Goal: Task Accomplishment & Management: Complete application form

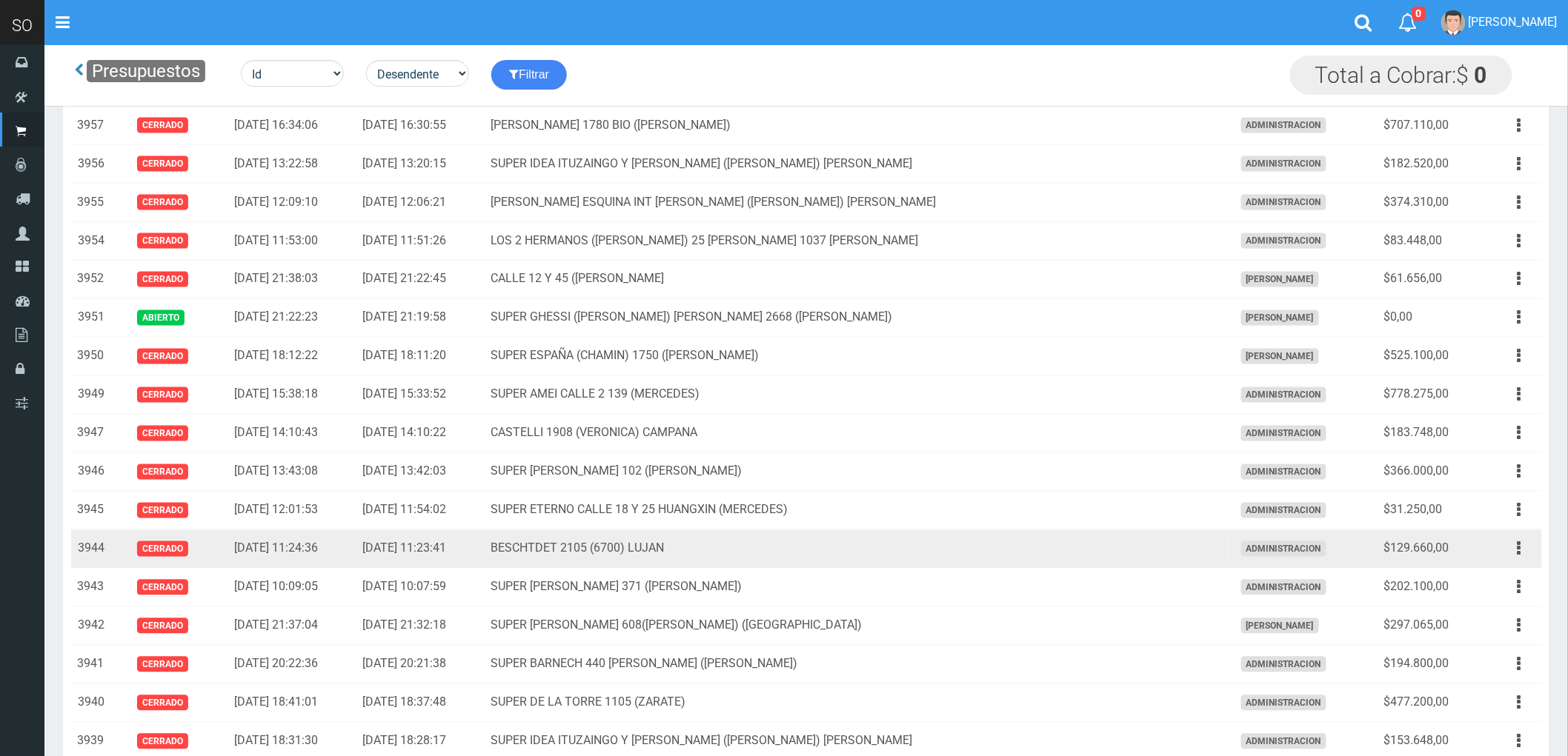
scroll to position [987, 0]
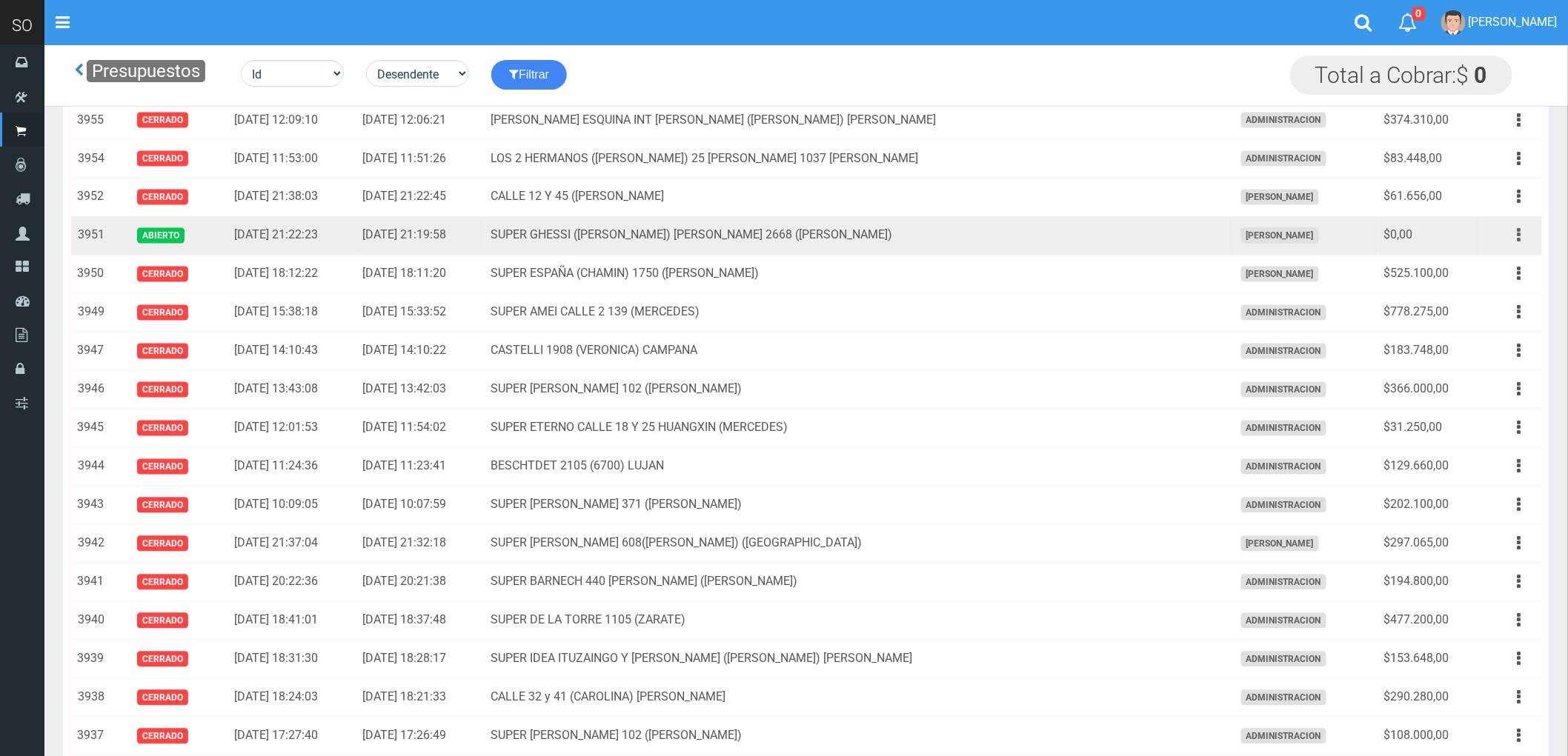
click at [1520, 238] on icon "button" at bounding box center [1519, 236] width 4 height 26
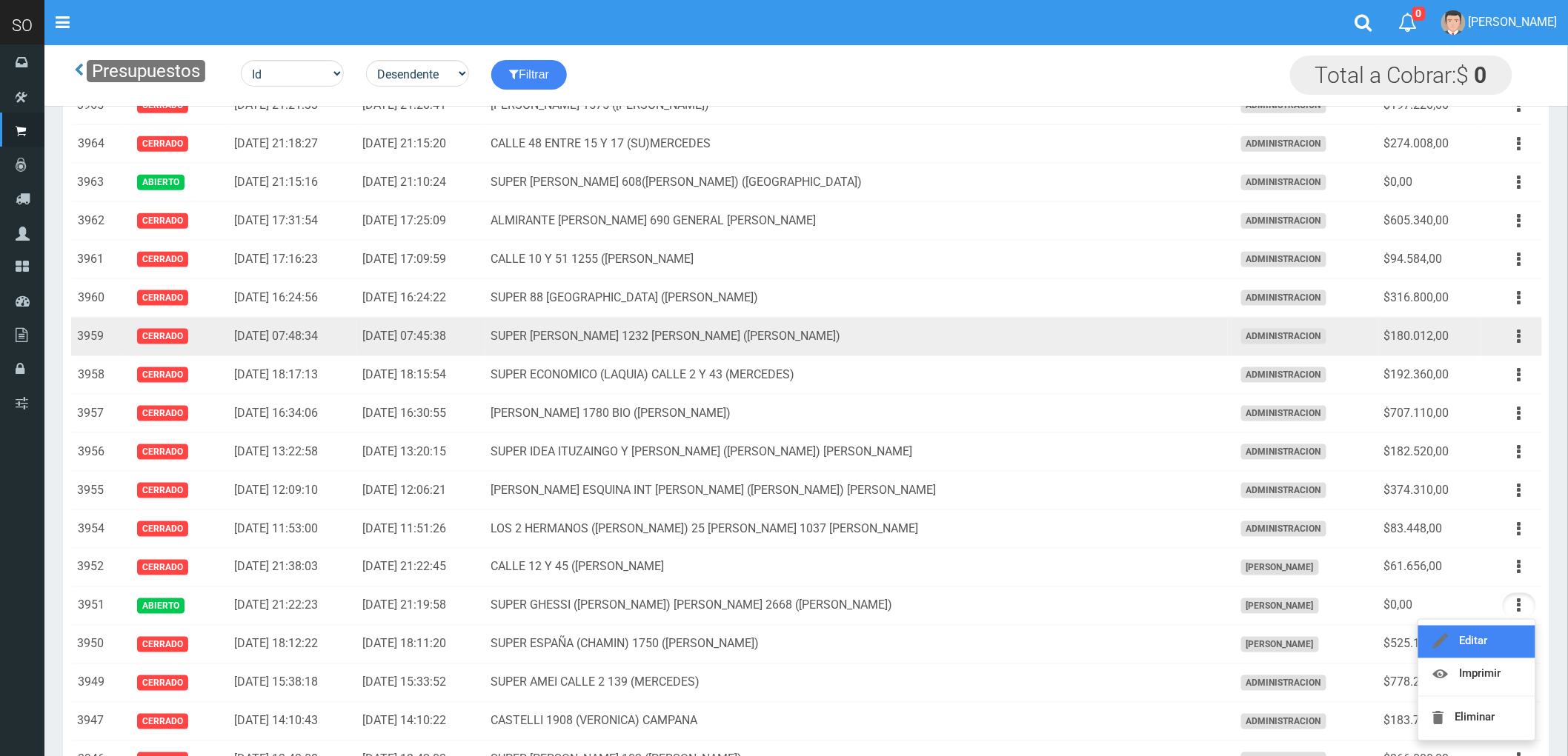
scroll to position [575, 0]
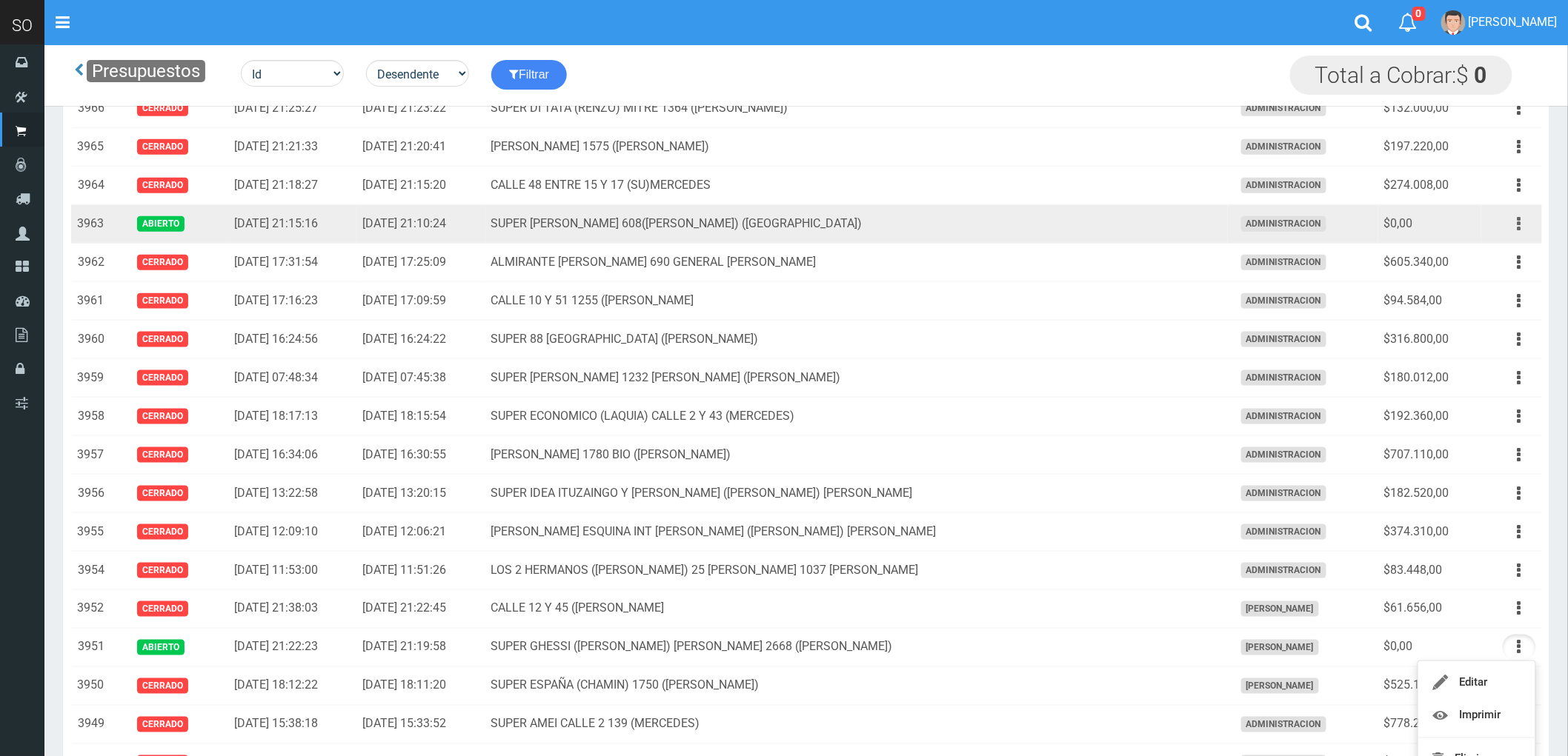
click at [1518, 225] on icon "button" at bounding box center [1519, 224] width 4 height 26
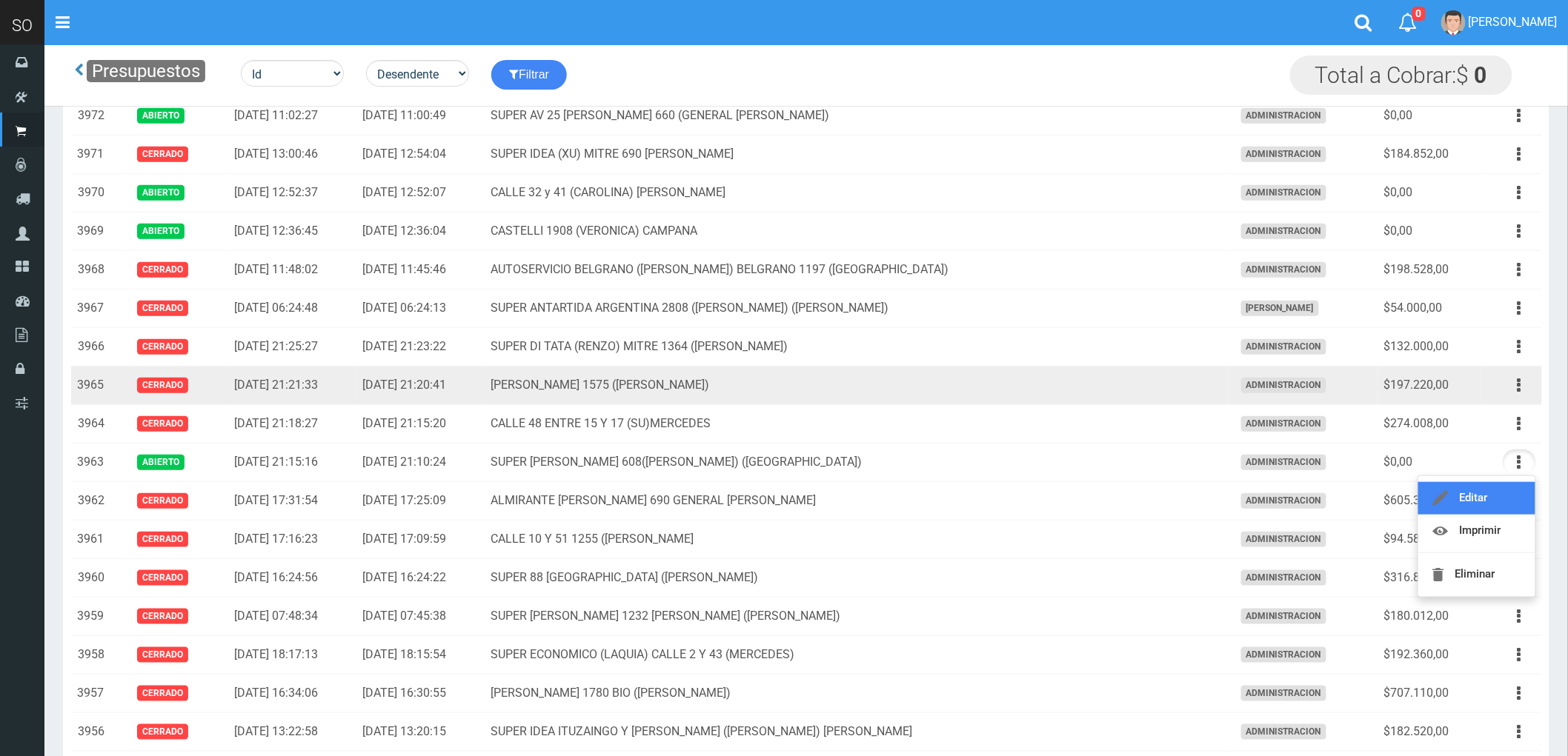
scroll to position [247, 0]
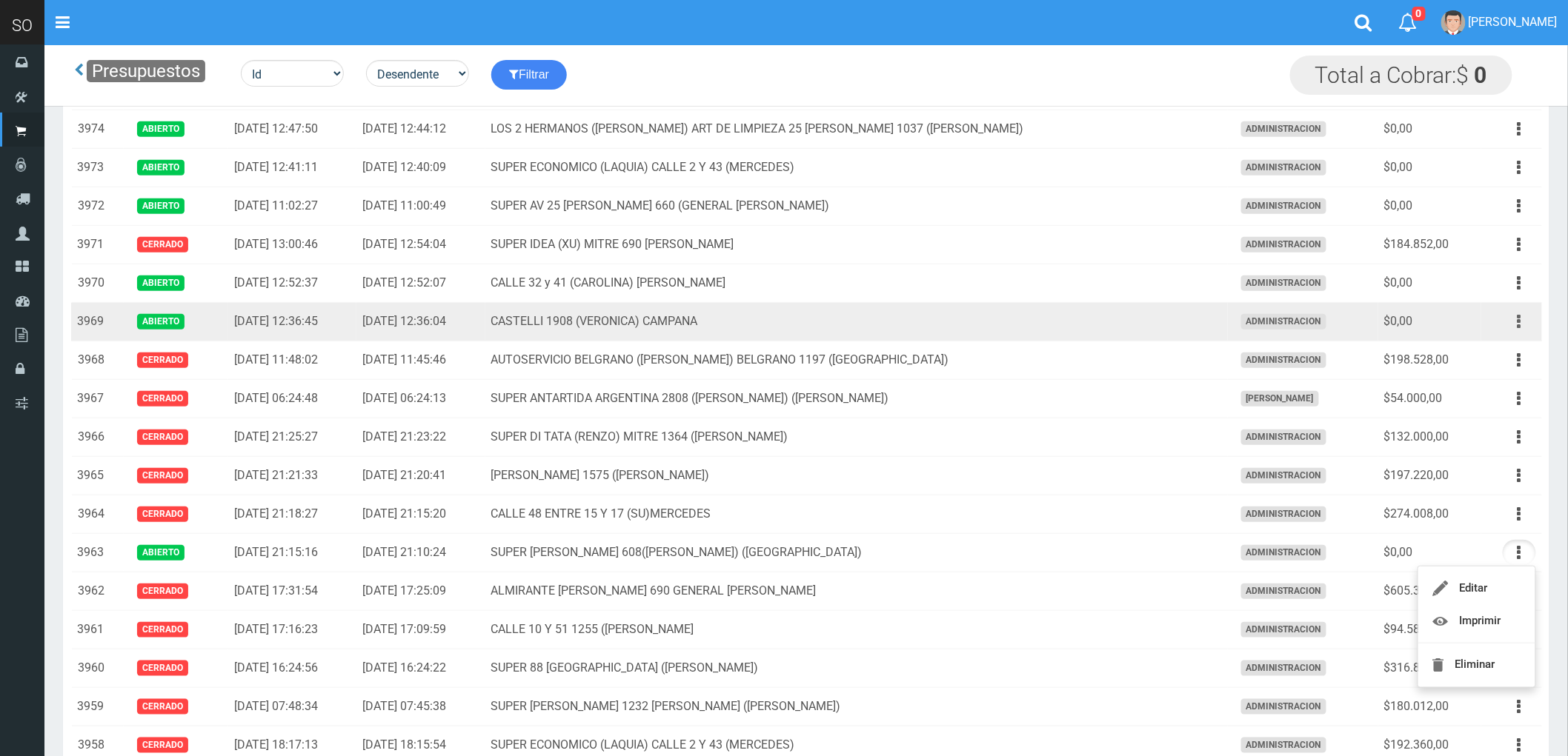
click at [1515, 323] on button "button" at bounding box center [1519, 322] width 33 height 26
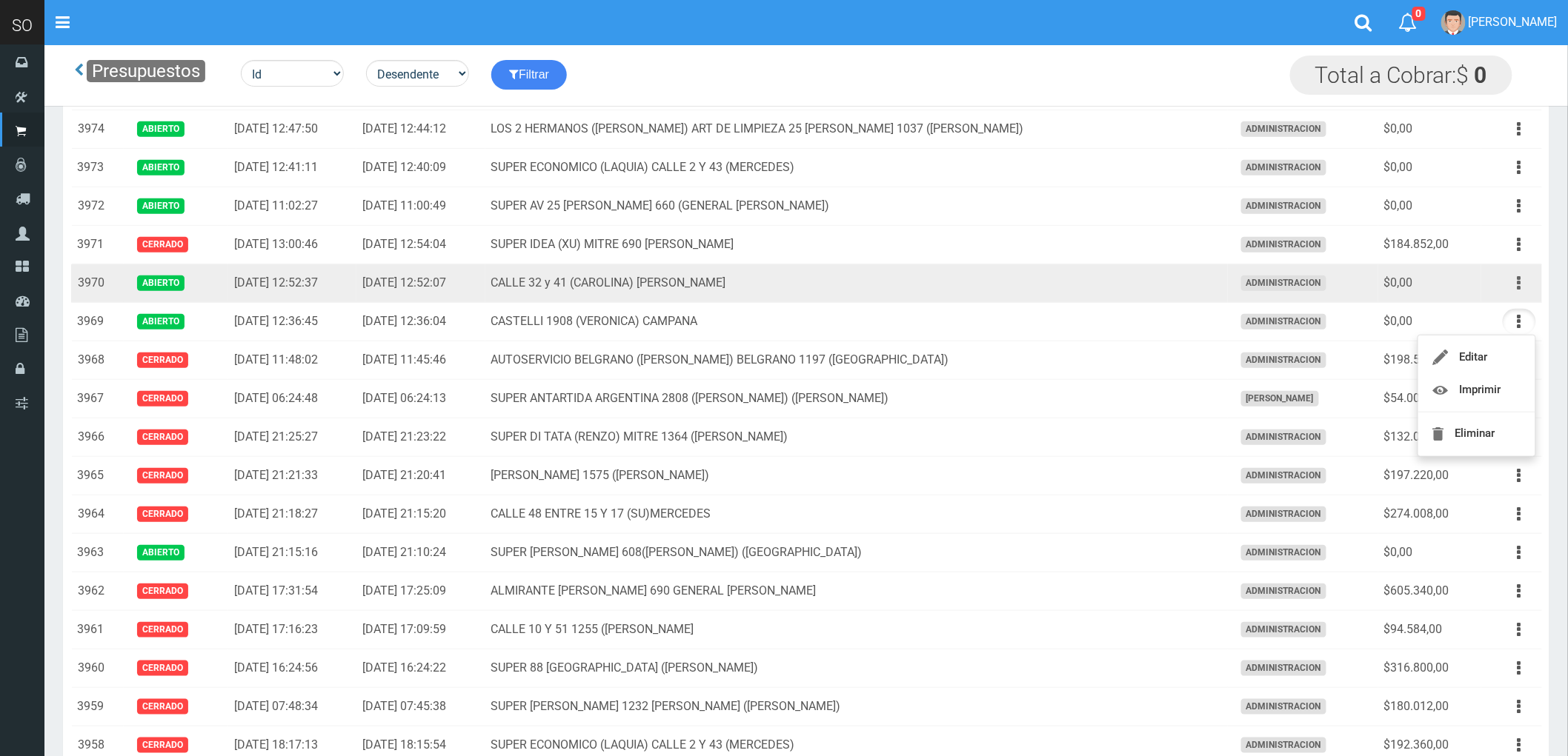
click at [1516, 285] on button "button" at bounding box center [1519, 283] width 33 height 26
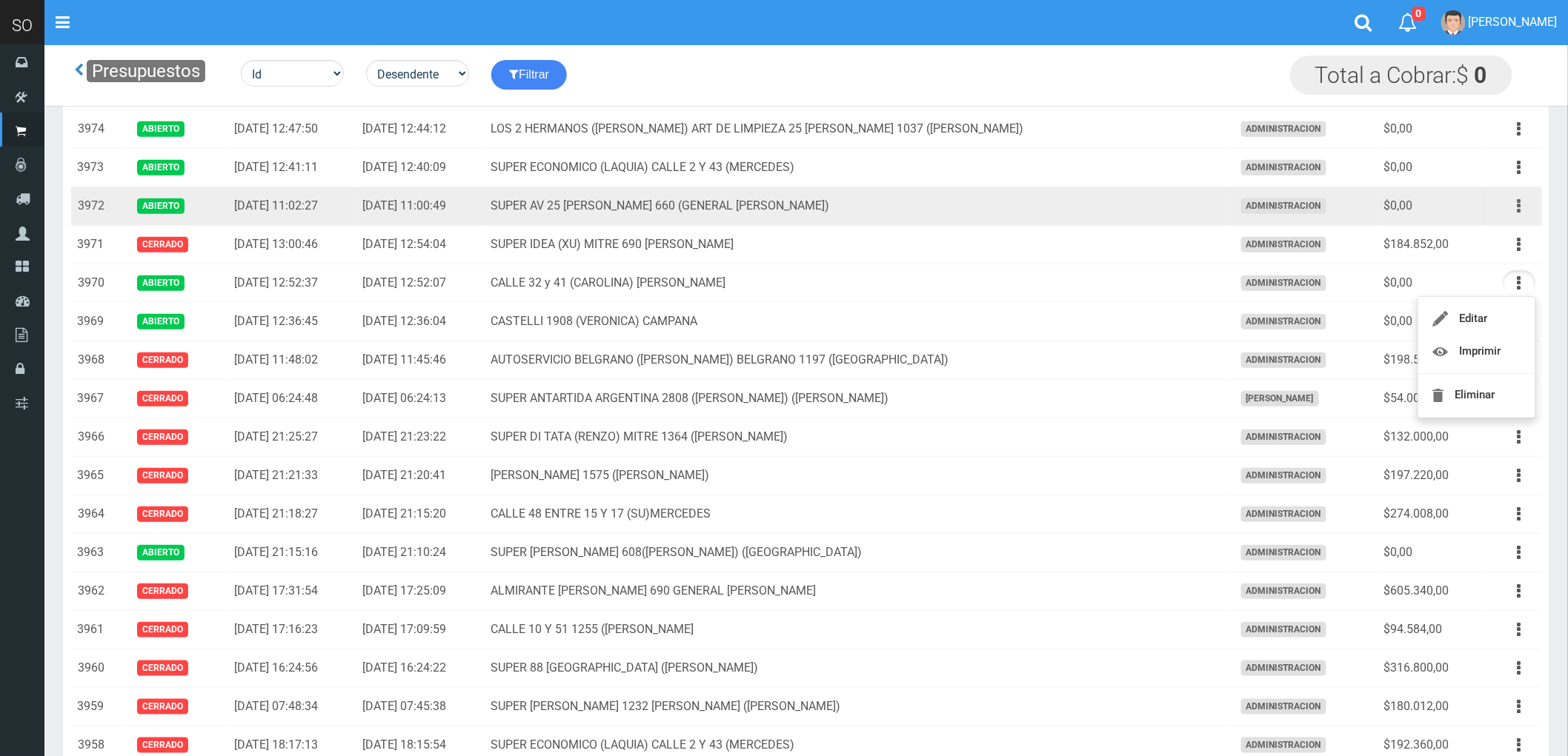
click at [1524, 203] on button "button" at bounding box center [1519, 207] width 33 height 26
drag, startPoint x: 1473, startPoint y: 251, endPoint x: 1483, endPoint y: 247, distance: 10.8
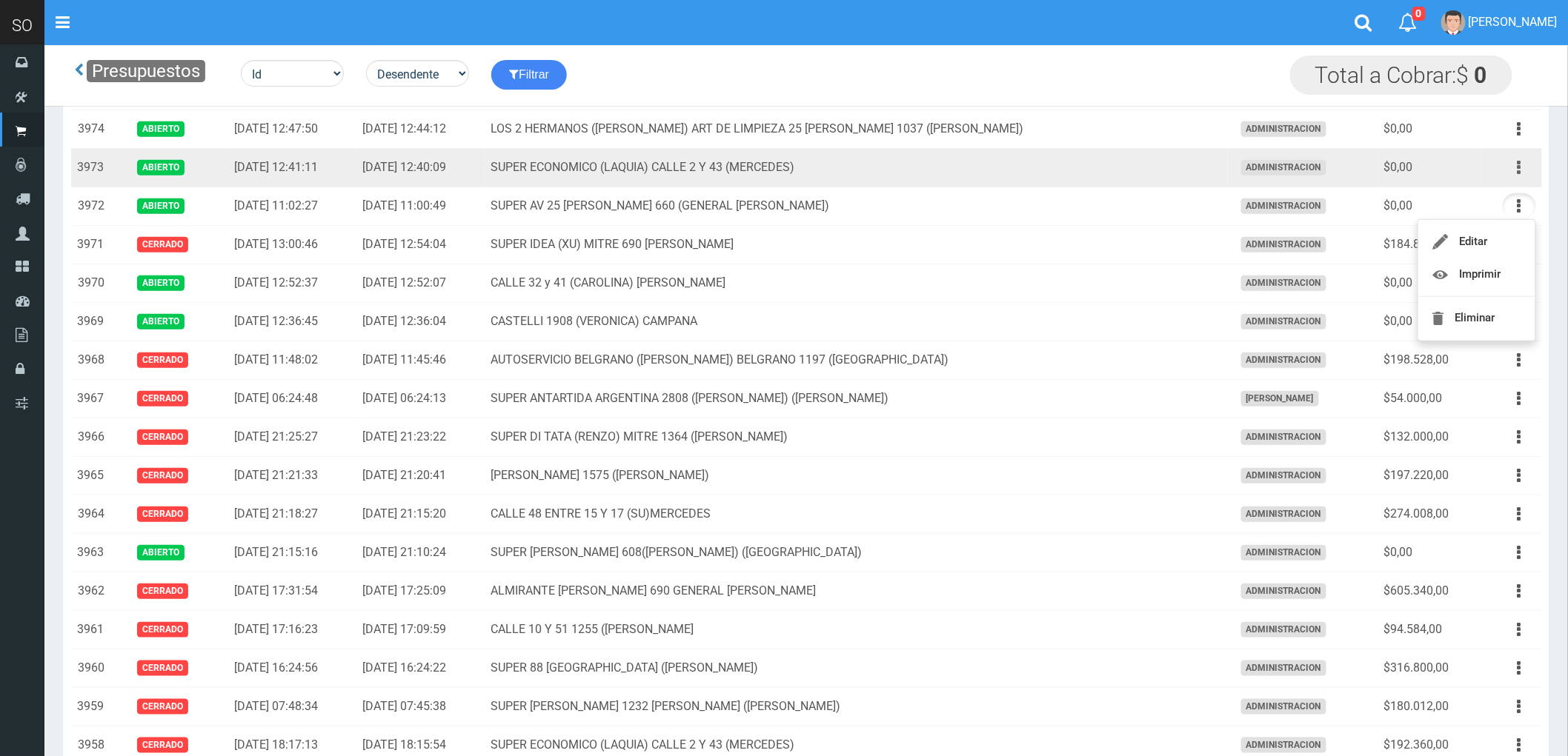
click at [1518, 167] on icon "button" at bounding box center [1519, 168] width 4 height 26
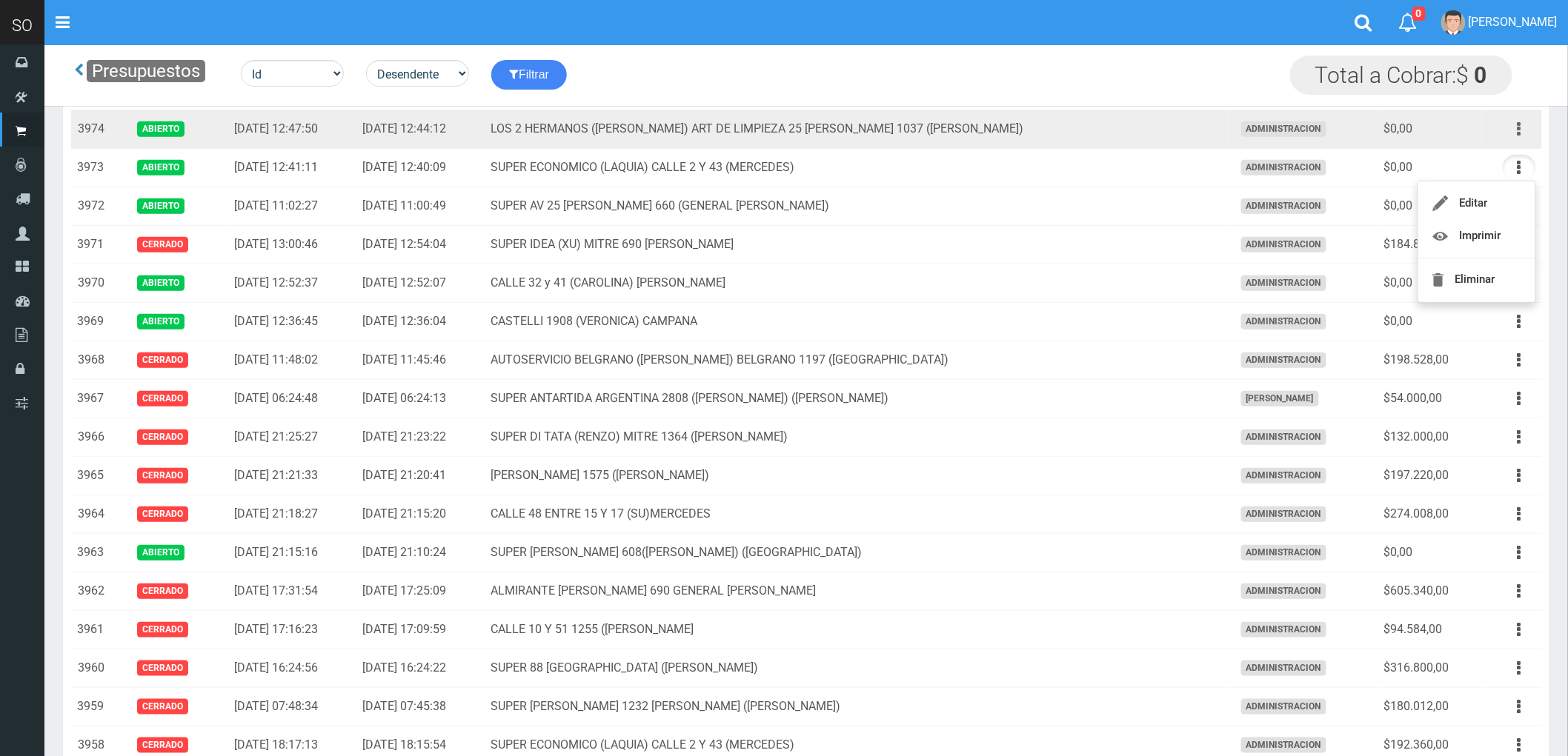
click at [1516, 128] on button "button" at bounding box center [1519, 129] width 33 height 26
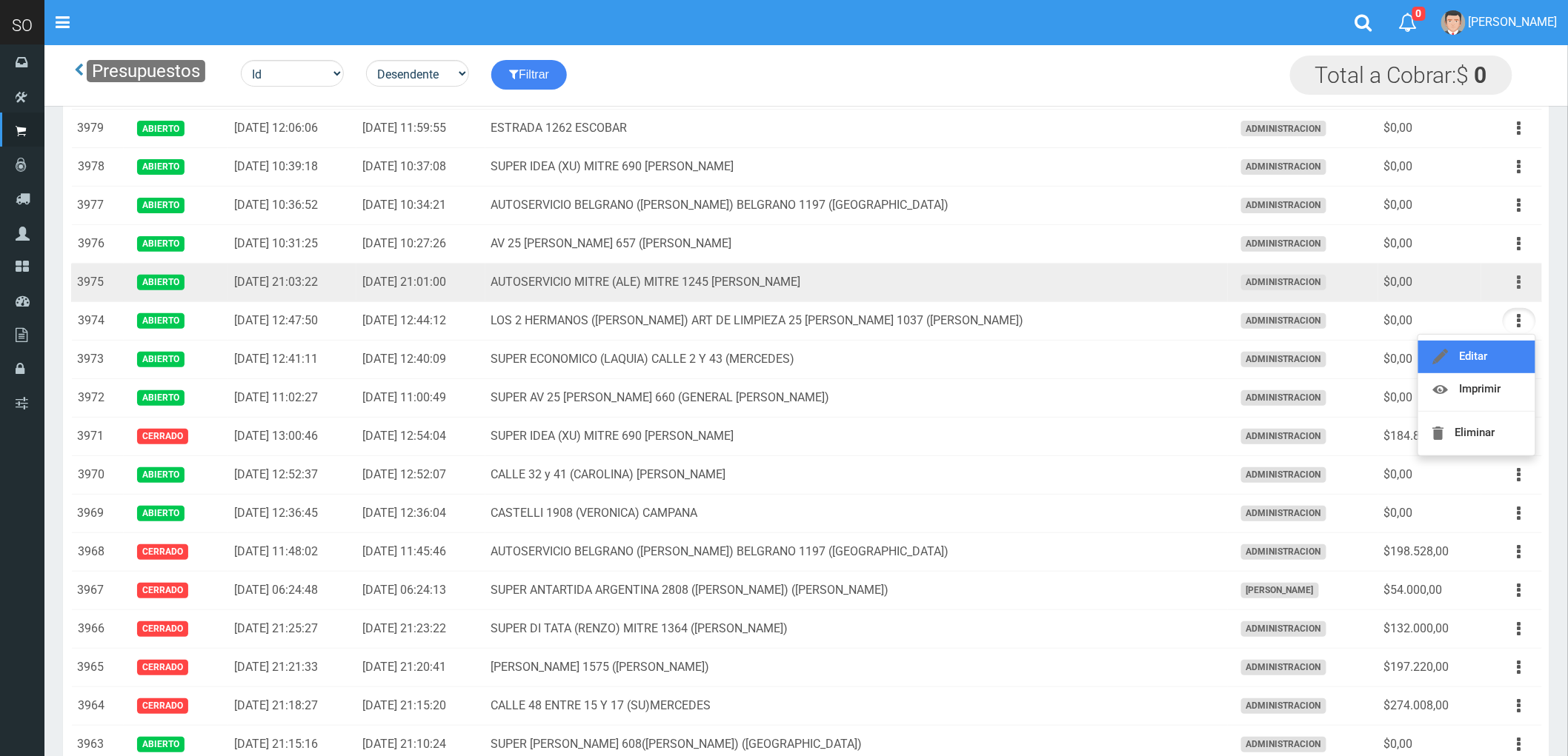
scroll to position [0, 0]
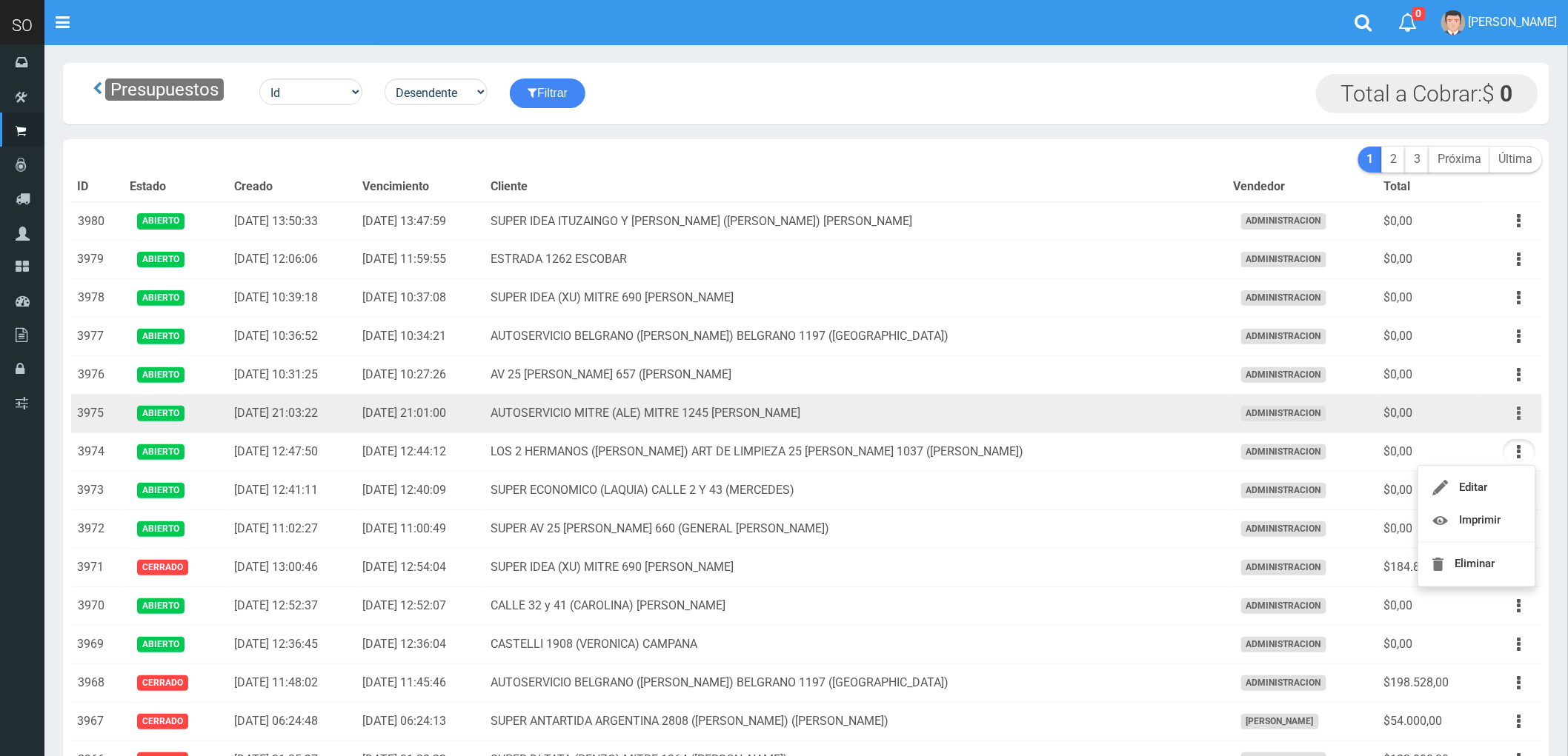
click at [1519, 417] on icon "button" at bounding box center [1519, 413] width 4 height 26
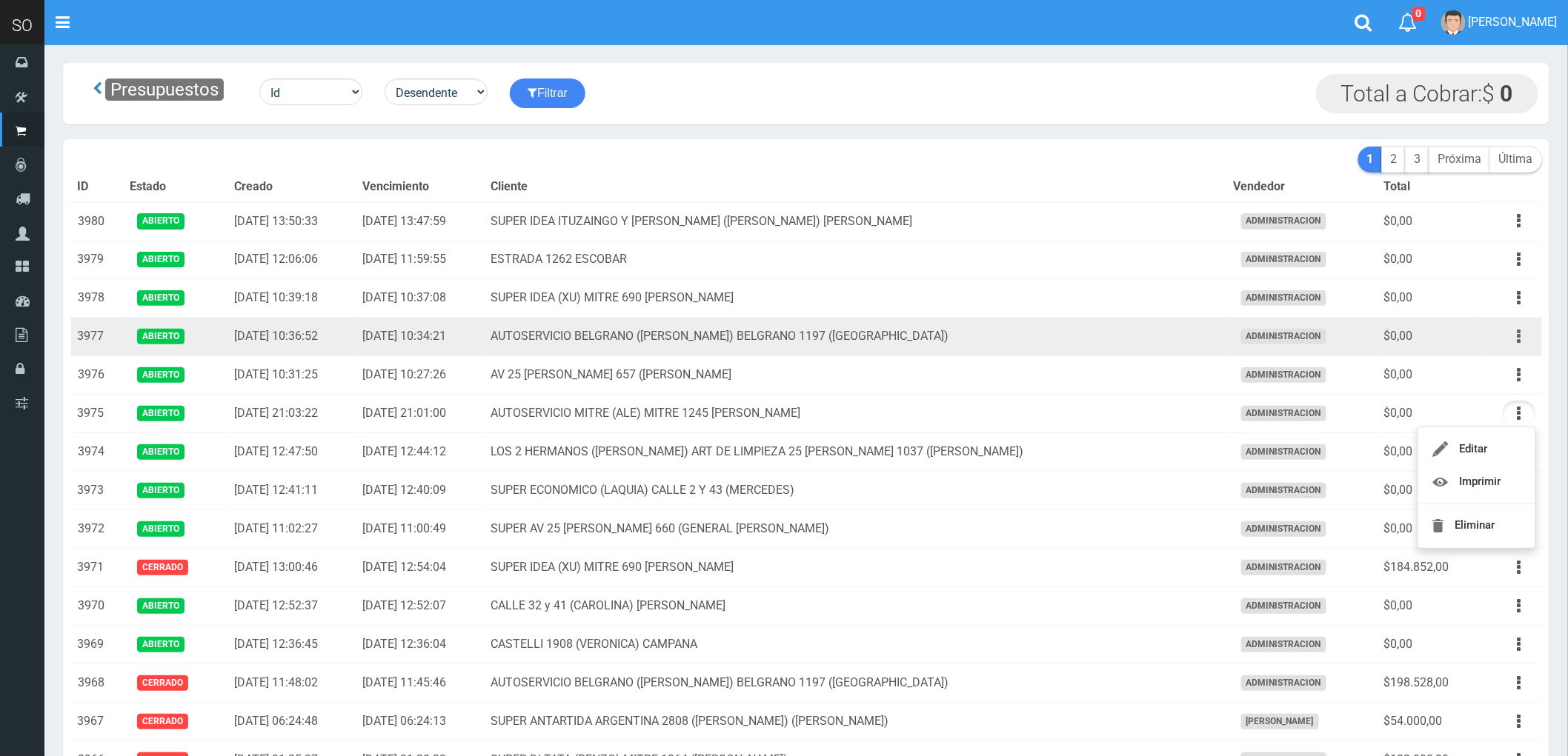
click at [1518, 336] on icon "button" at bounding box center [1519, 337] width 4 height 26
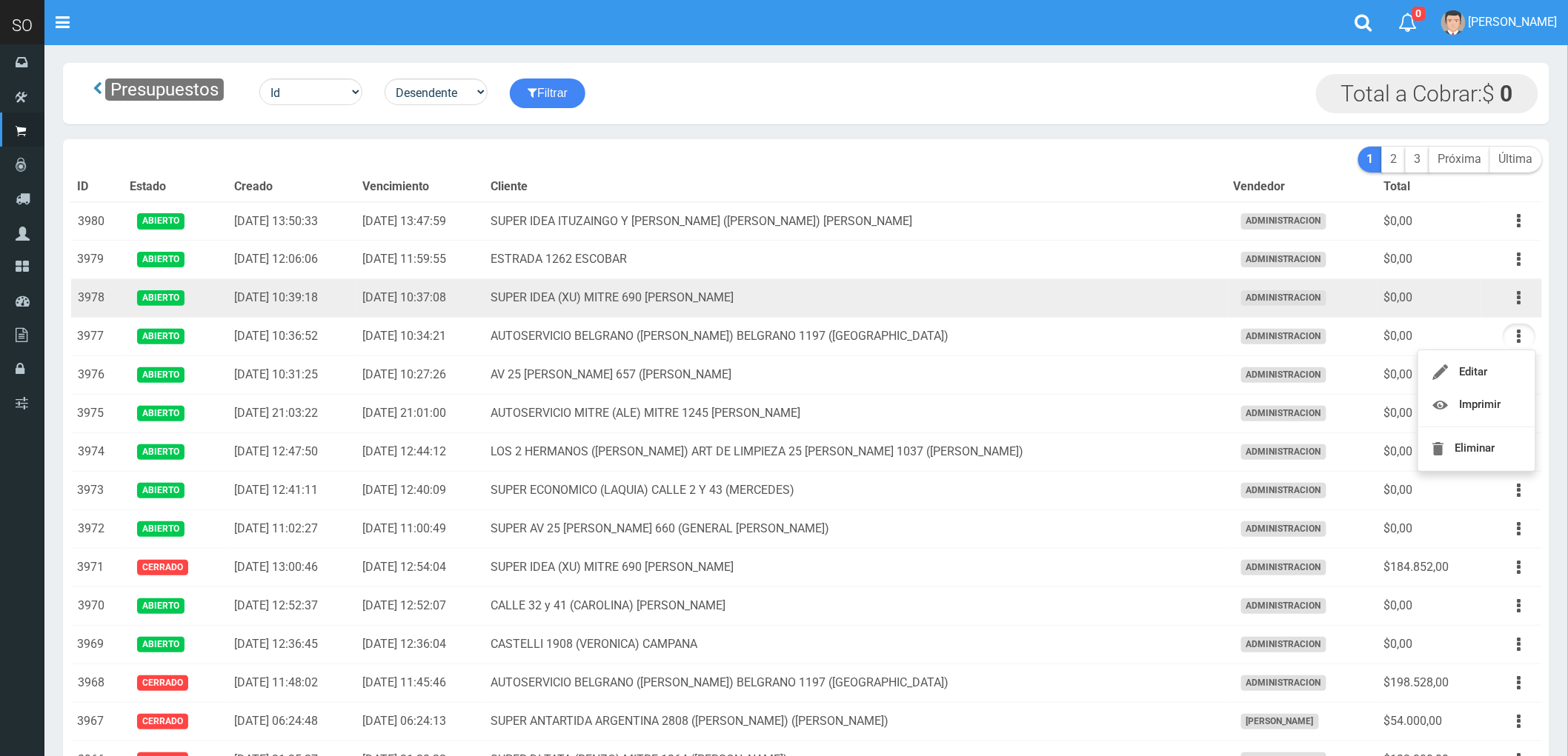
drag, startPoint x: 1465, startPoint y: 370, endPoint x: 1476, endPoint y: 299, distance: 71.8
click at [1476, 299] on td "$0,00" at bounding box center [1430, 298] width 103 height 38
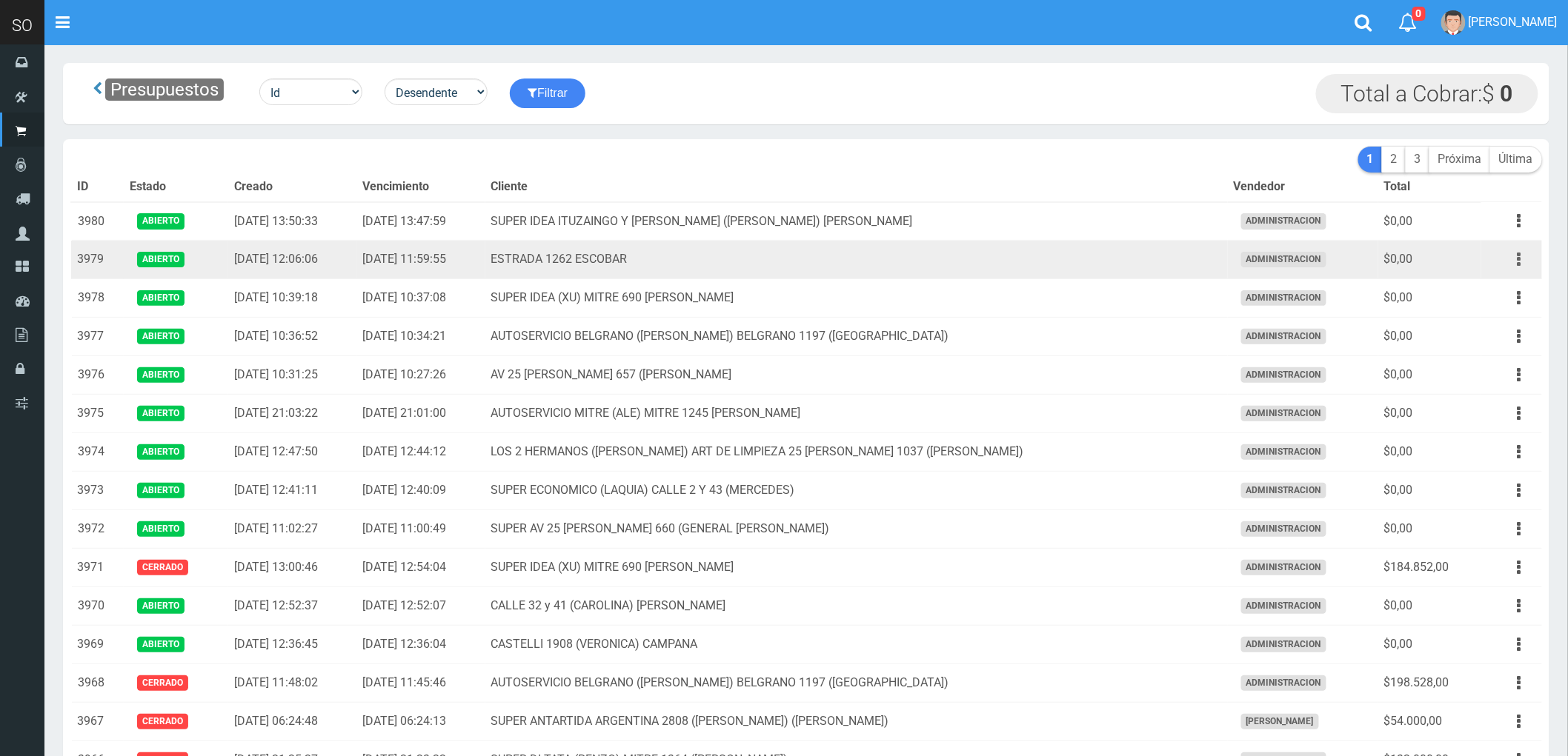
click at [1516, 258] on button "button" at bounding box center [1519, 260] width 33 height 26
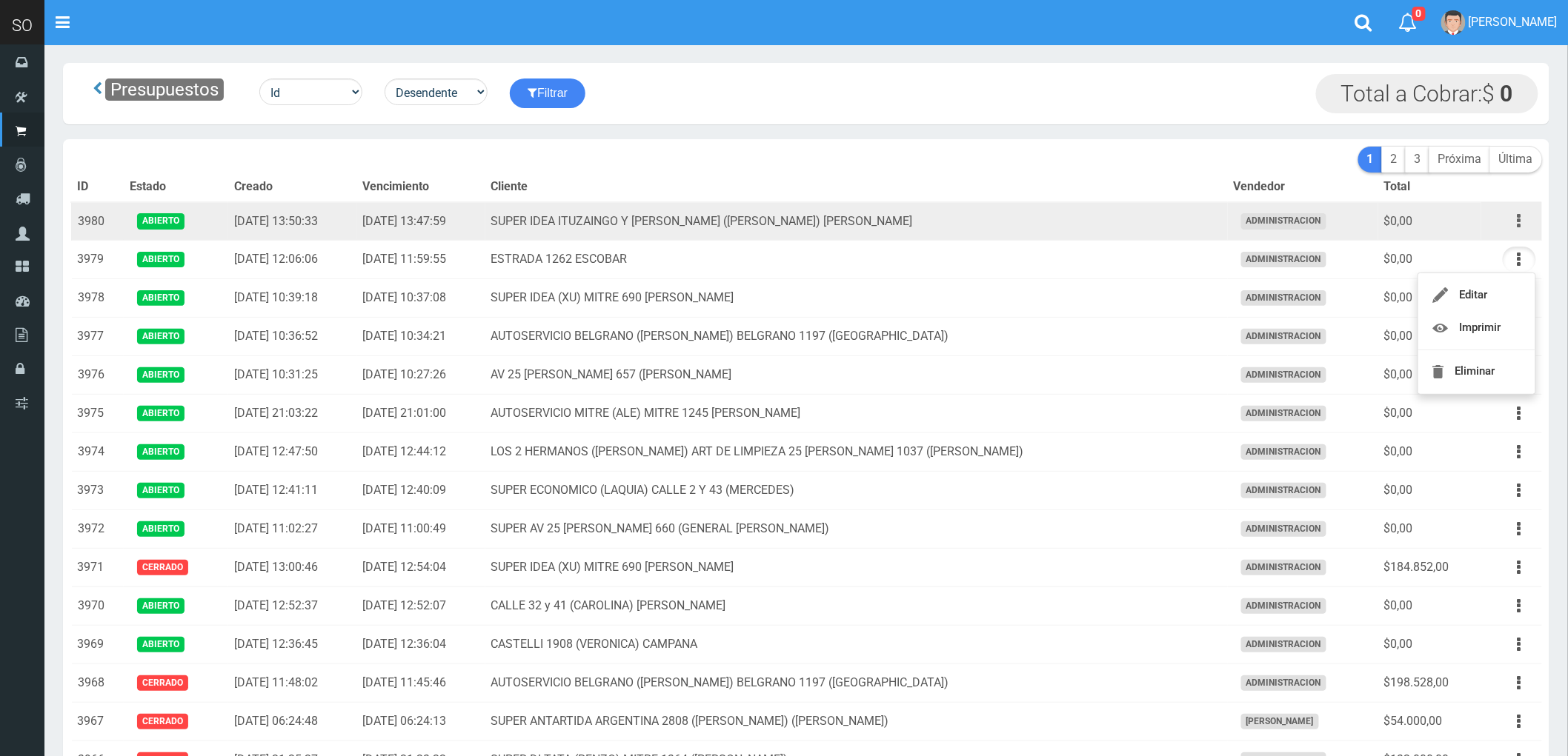
click at [1518, 223] on icon "button" at bounding box center [1519, 221] width 4 height 26
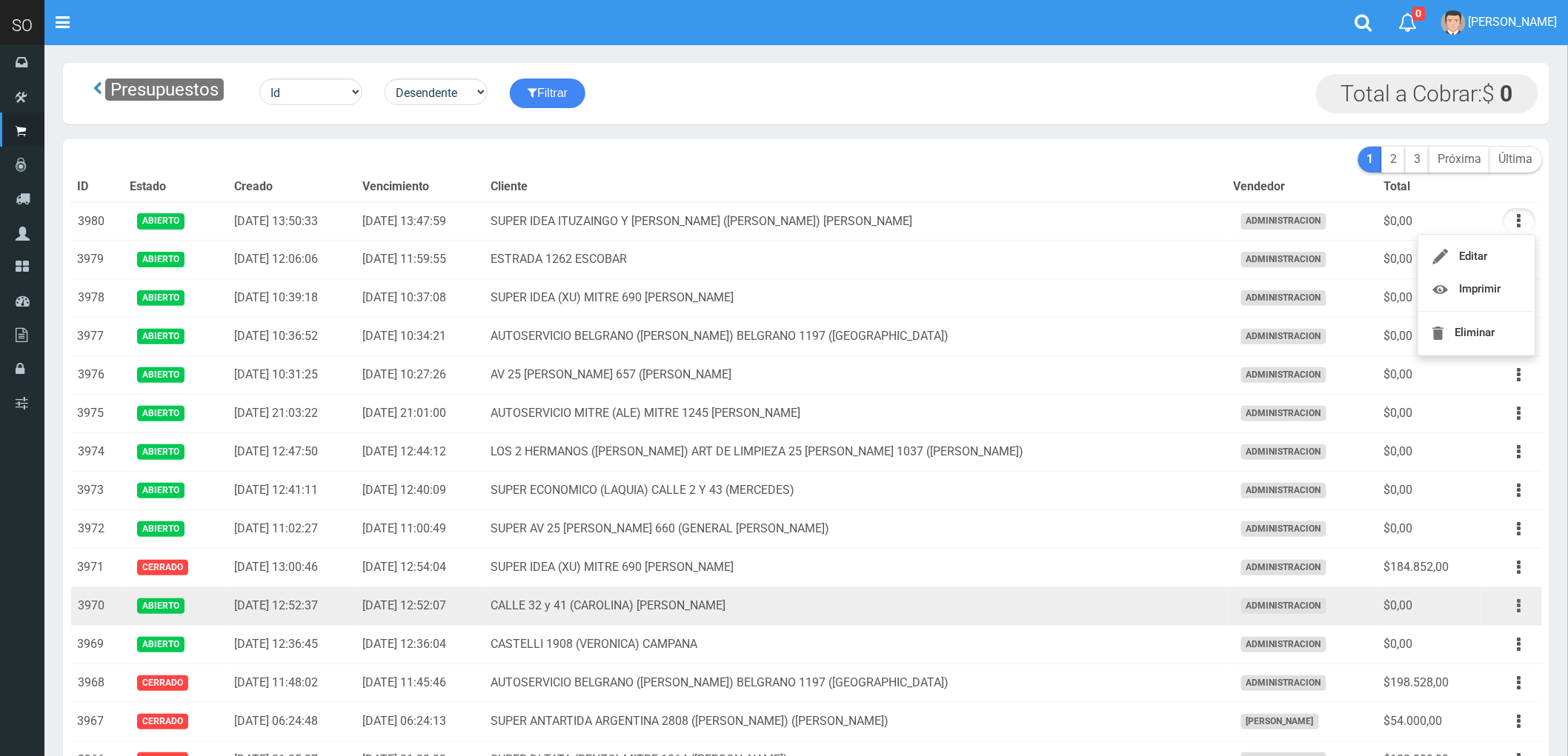
click at [1514, 608] on button "button" at bounding box center [1519, 606] width 33 height 26
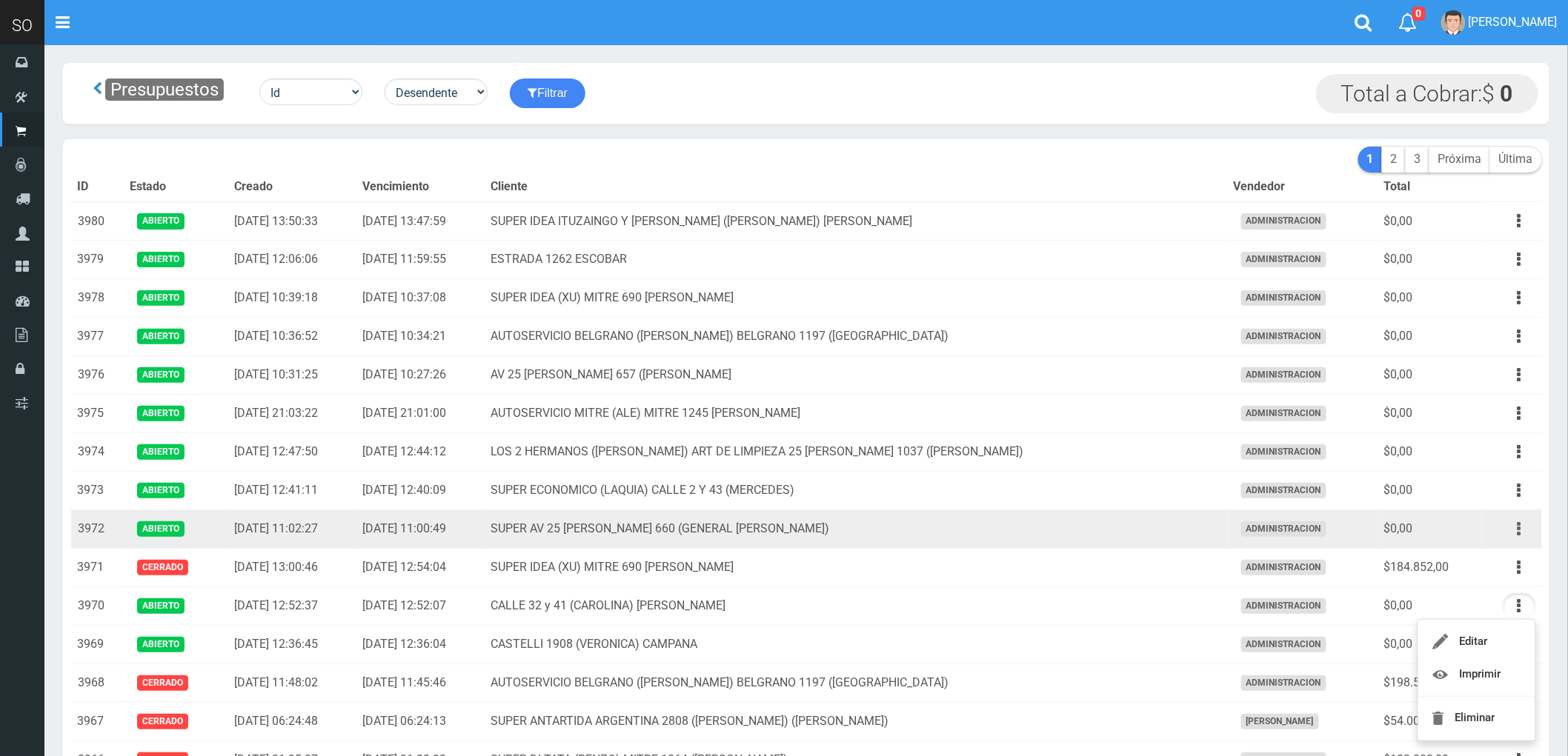
drag, startPoint x: 1519, startPoint y: 532, endPoint x: 1522, endPoint y: 524, distance: 8.5
click at [1522, 524] on button "button" at bounding box center [1519, 529] width 33 height 26
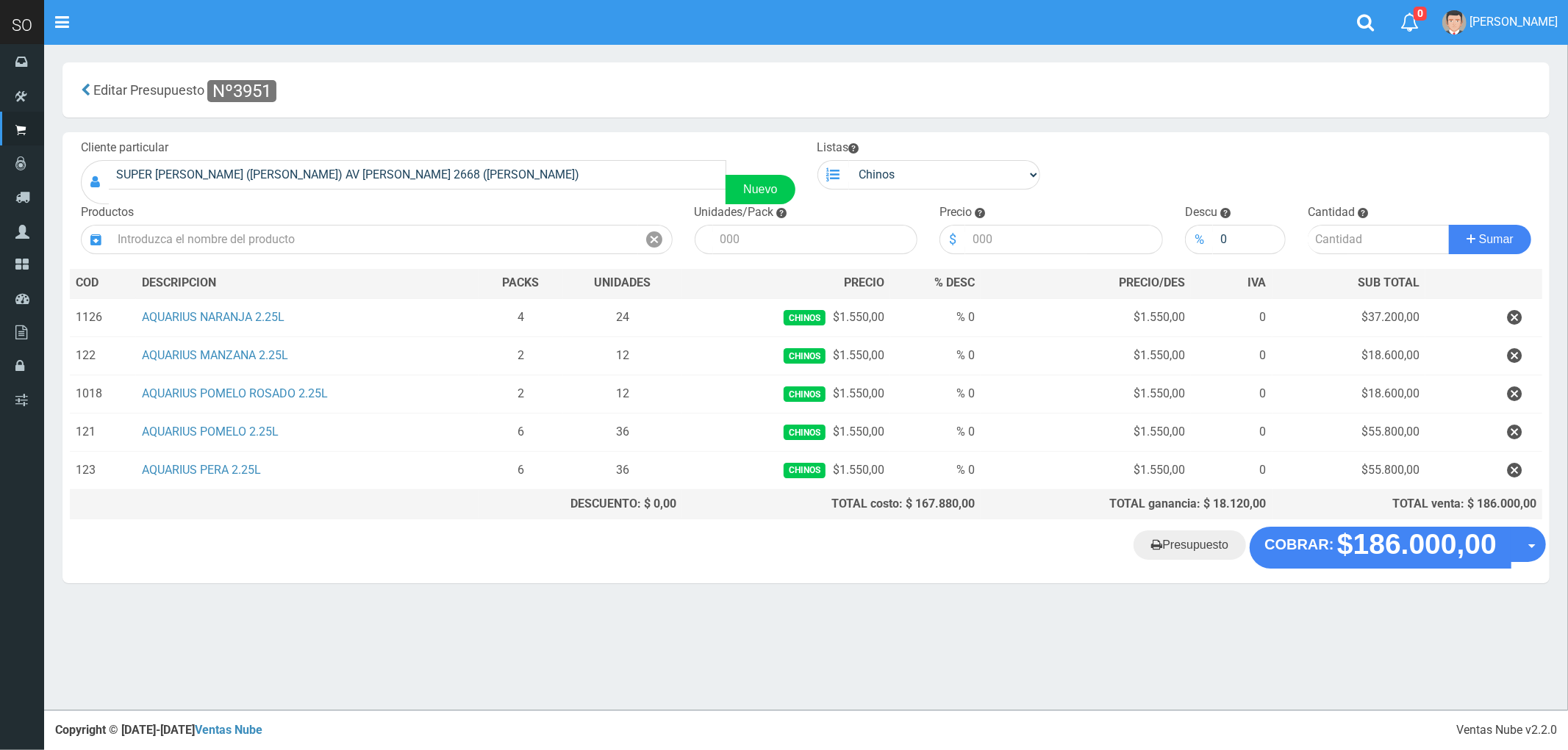
drag, startPoint x: 1119, startPoint y: 575, endPoint x: 1143, endPoint y: 610, distance: 42.4
click at [1143, 610] on section "× Titulo del Msj texto Mas Texto Cancelar Aceptar Editar Presupuesto Nº3951 ." at bounding box center [806, 330] width 1524 height 572
click at [1184, 550] on link "Presupuesto" at bounding box center [1189, 545] width 112 height 29
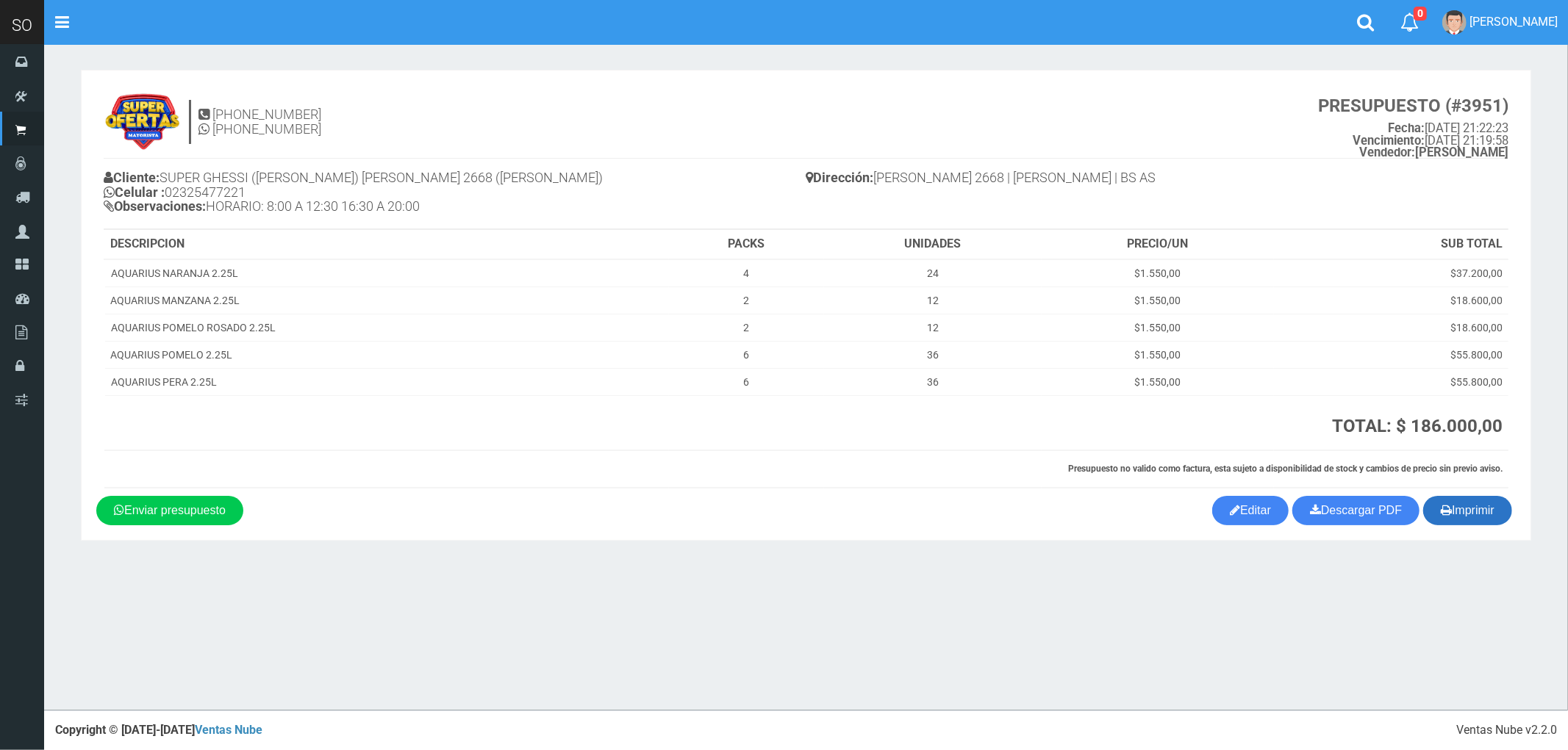
click at [1474, 513] on button "Imprimir" at bounding box center [1467, 510] width 89 height 29
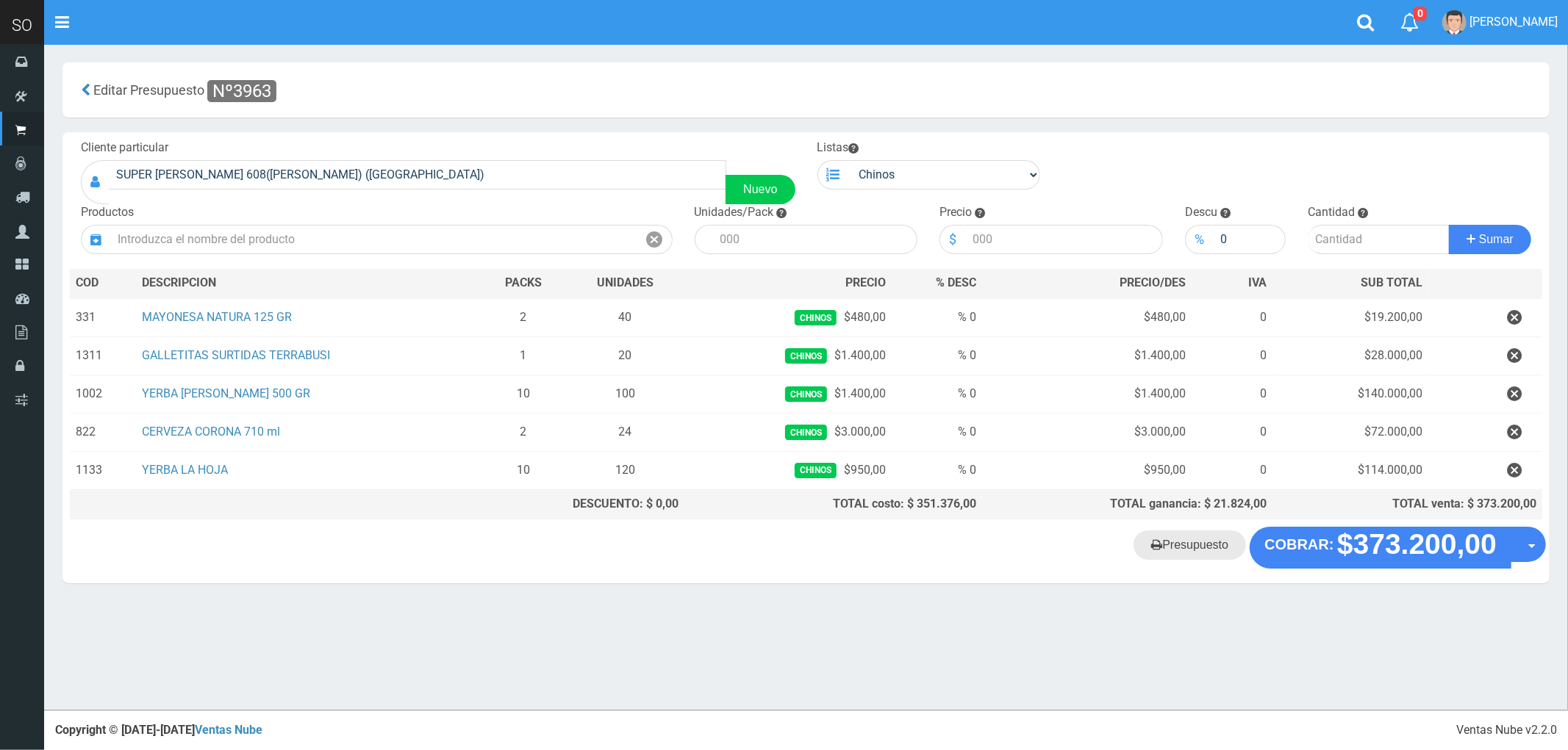
click at [1184, 551] on link "Presupuesto" at bounding box center [1189, 545] width 112 height 29
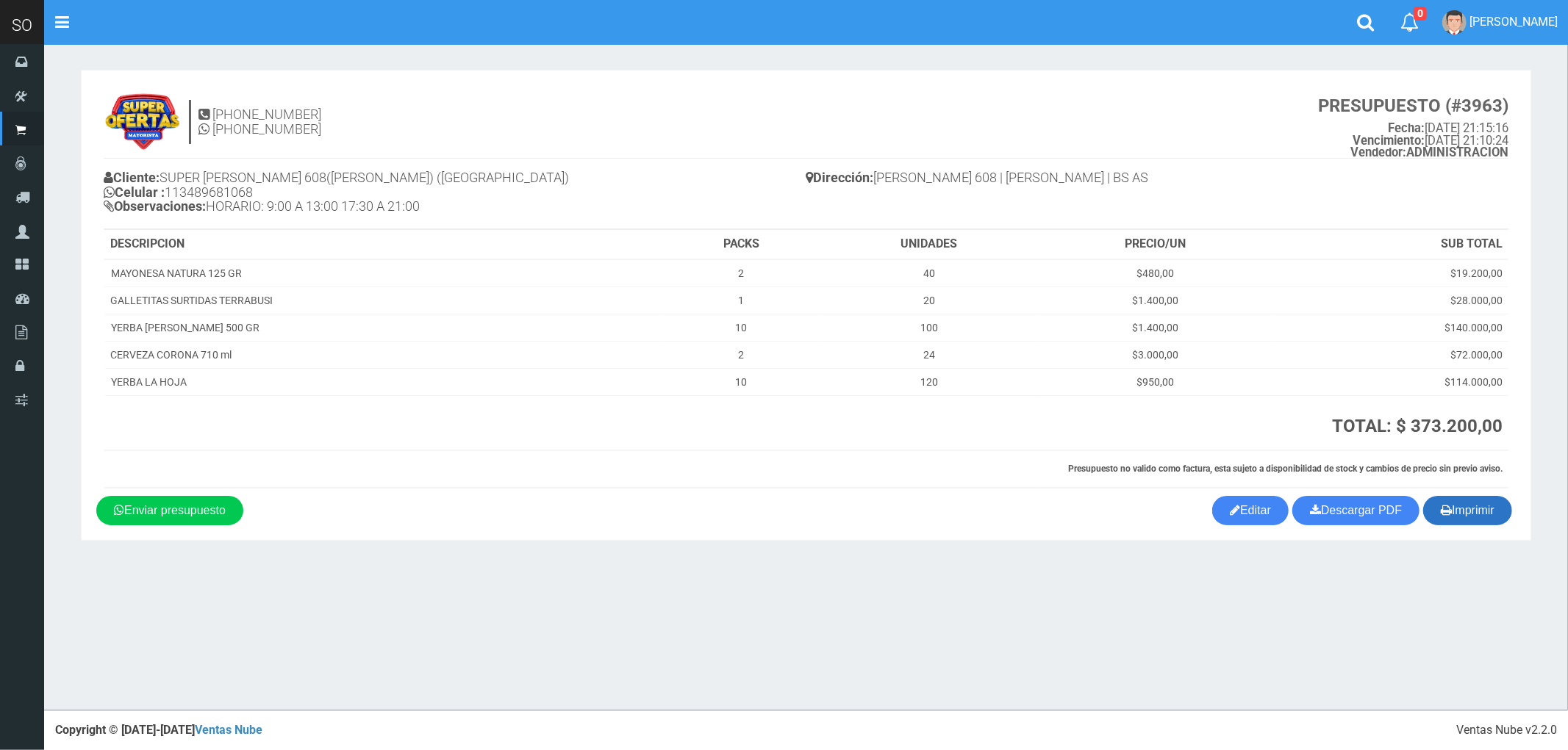
click at [1470, 517] on button "Imprimir" at bounding box center [1467, 510] width 89 height 29
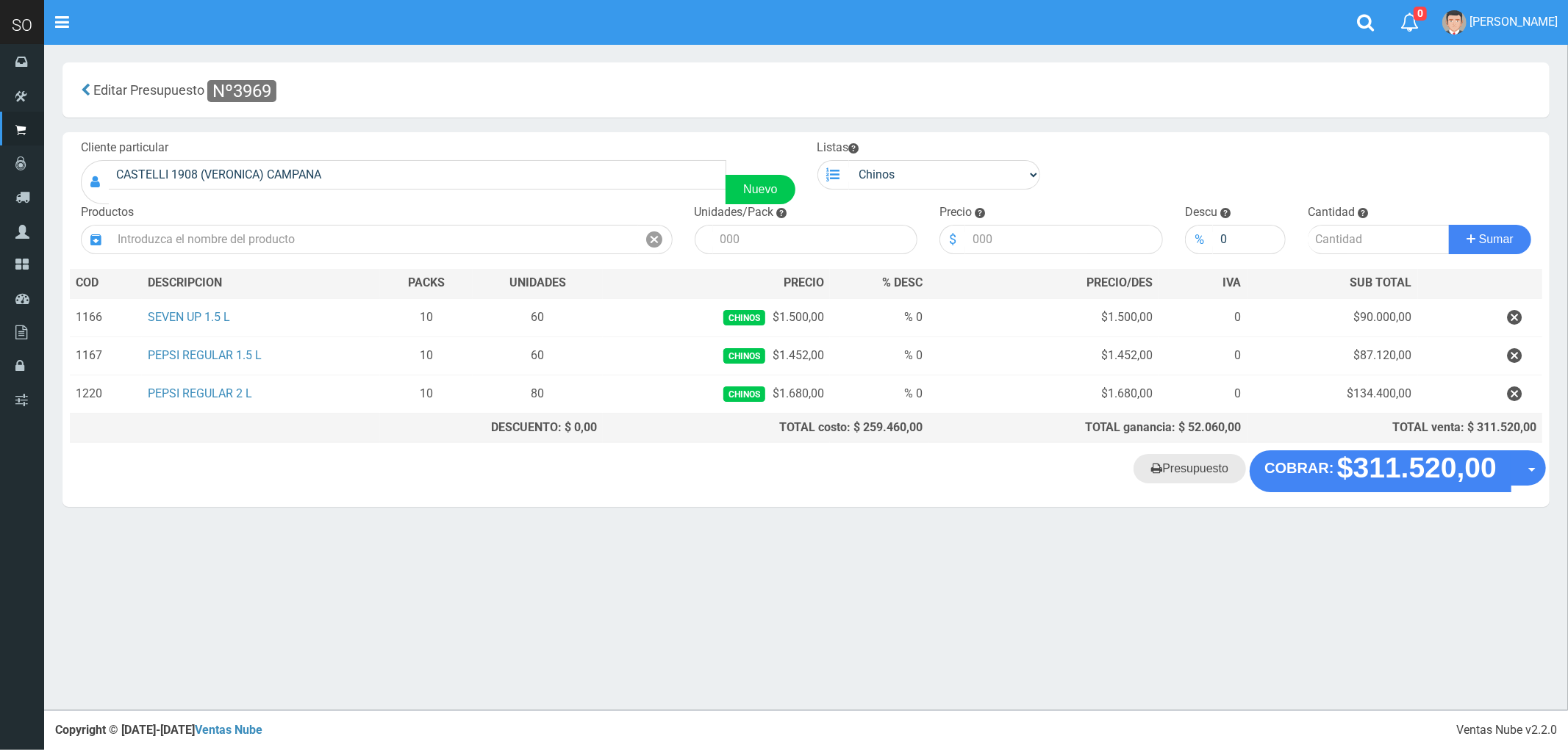
click at [1189, 476] on link "Presupuesto" at bounding box center [1189, 469] width 112 height 29
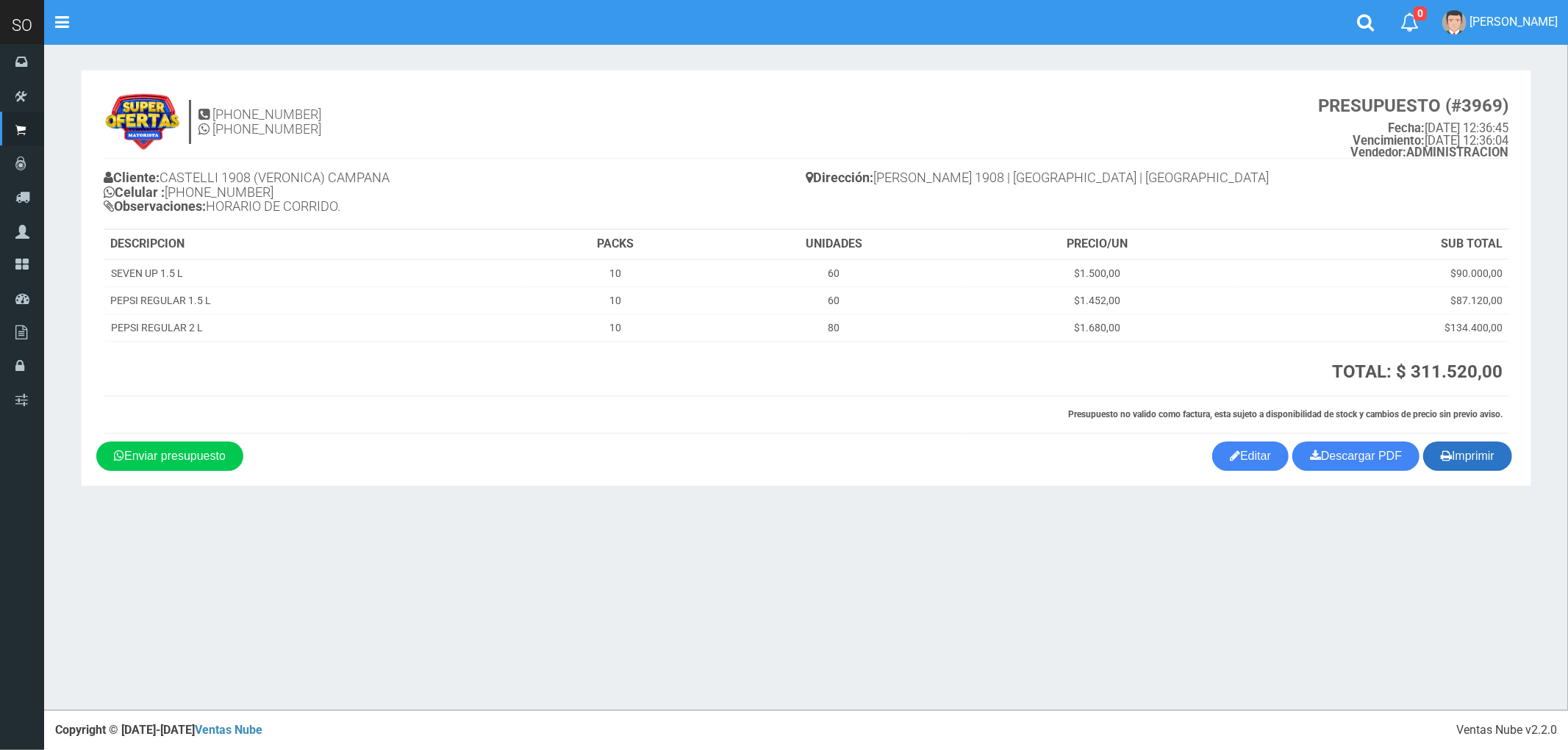
click at [1474, 462] on button "Imprimir" at bounding box center [1467, 456] width 89 height 29
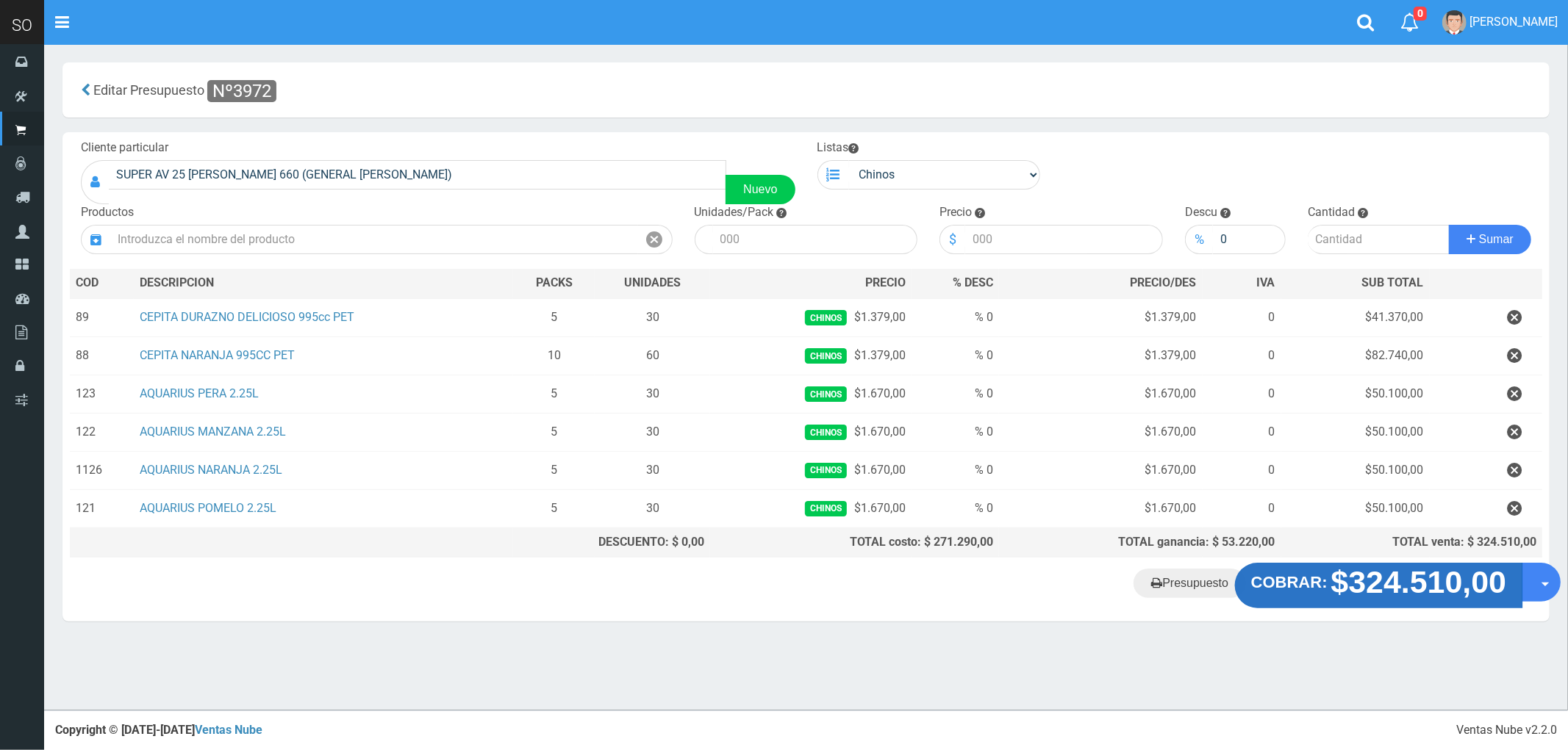
click at [1429, 591] on strong "$324.510,00" at bounding box center [1419, 582] width 176 height 35
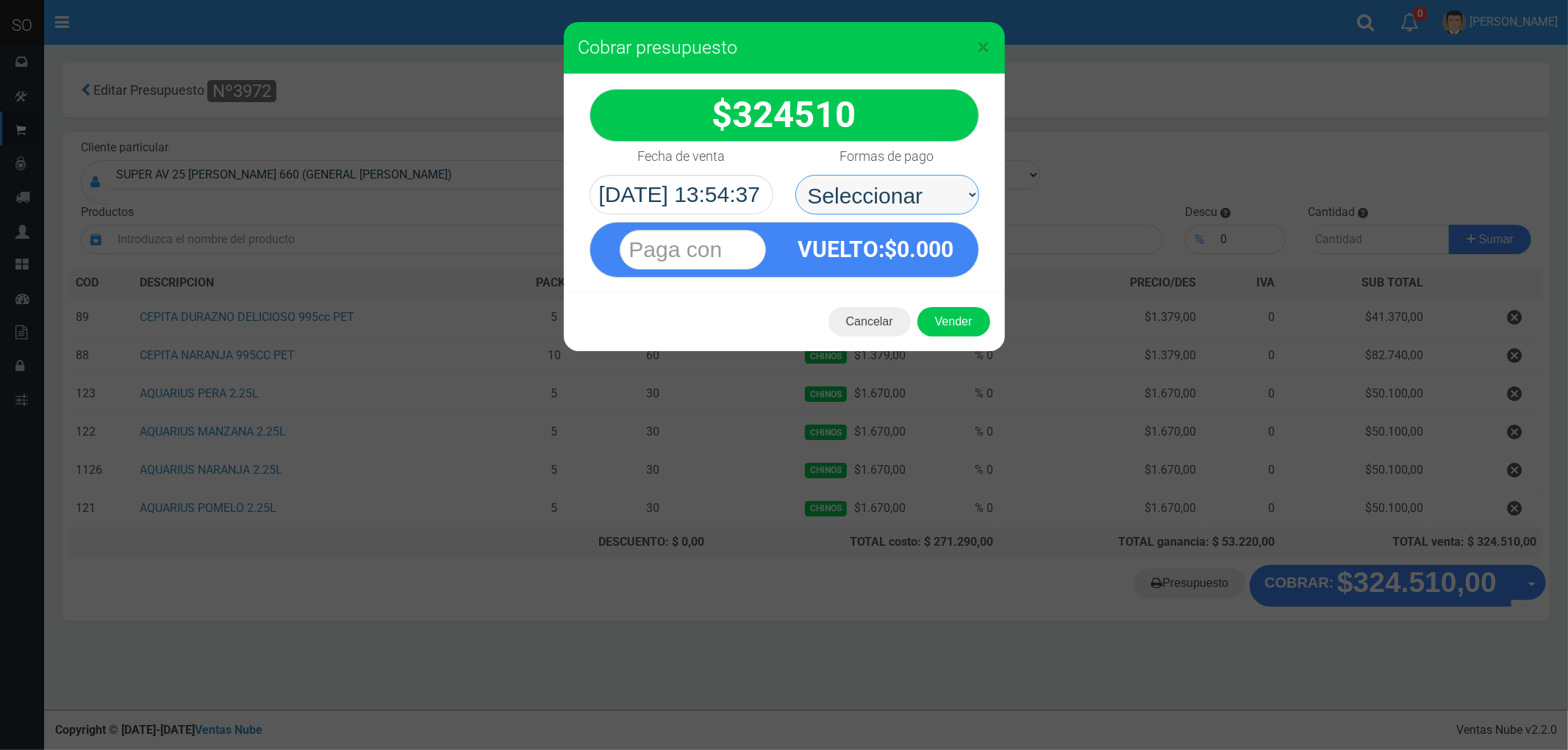
click at [857, 199] on select "Seleccionar Efectivo Tarjeta de Crédito Depósito Débito" at bounding box center [887, 195] width 184 height 40
select select "Efectivo"
click at [795, 175] on select "Seleccionar Efectivo Tarjeta de Crédito Depósito Débito" at bounding box center [887, 195] width 184 height 40
click at [952, 320] on button "Vender" at bounding box center [954, 321] width 73 height 29
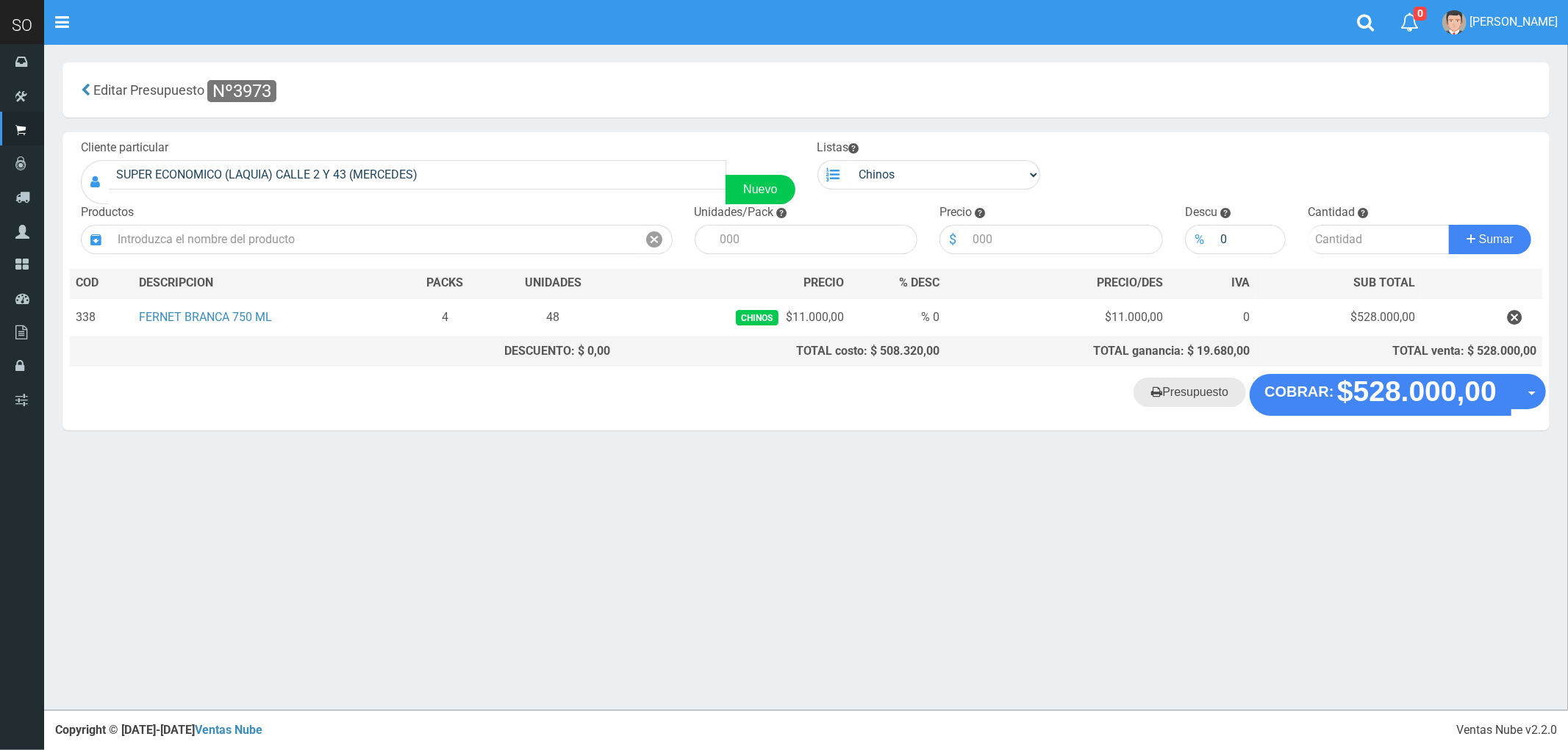
click at [1199, 393] on link "Presupuesto" at bounding box center [1189, 392] width 112 height 29
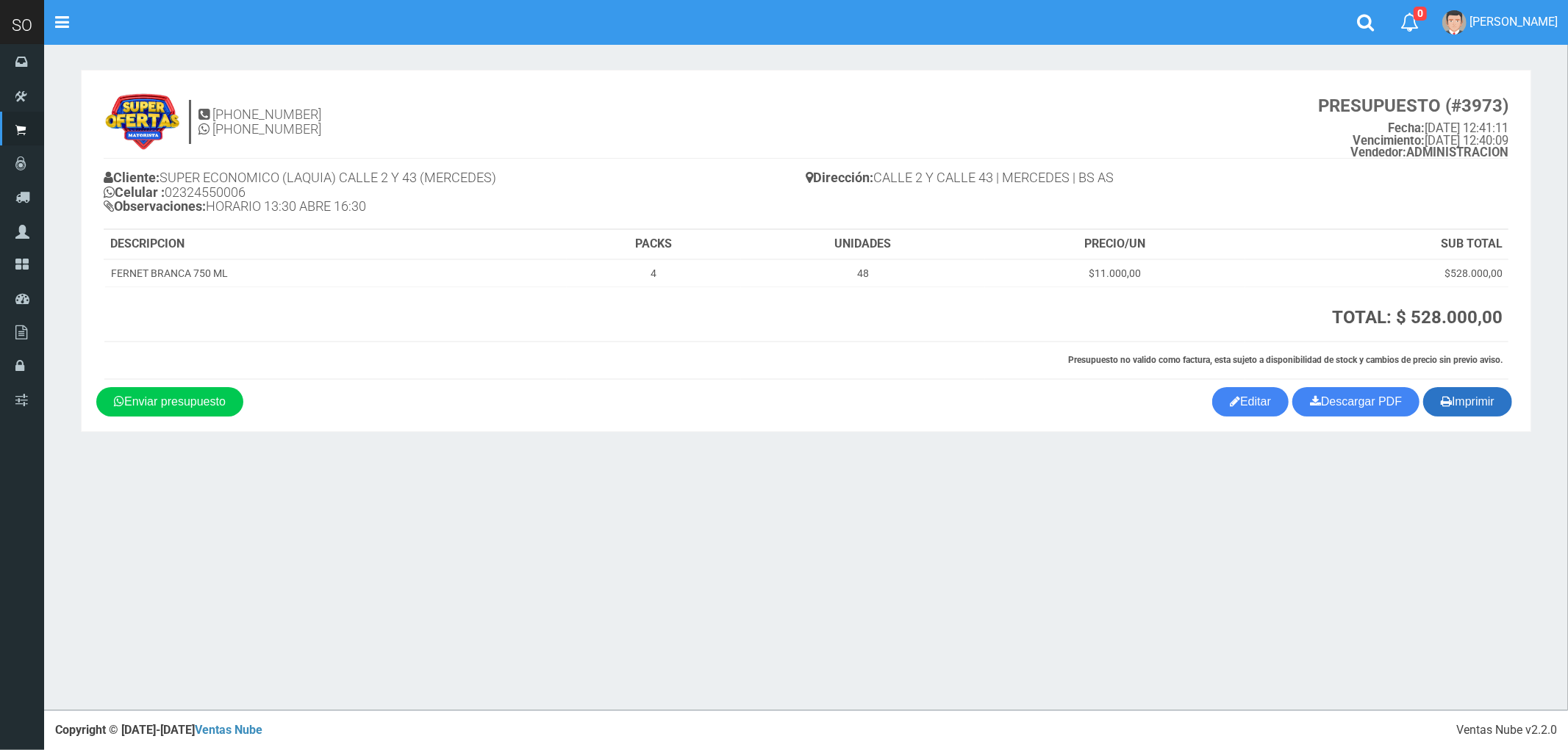
click at [1459, 399] on button "Imprimir" at bounding box center [1467, 402] width 89 height 29
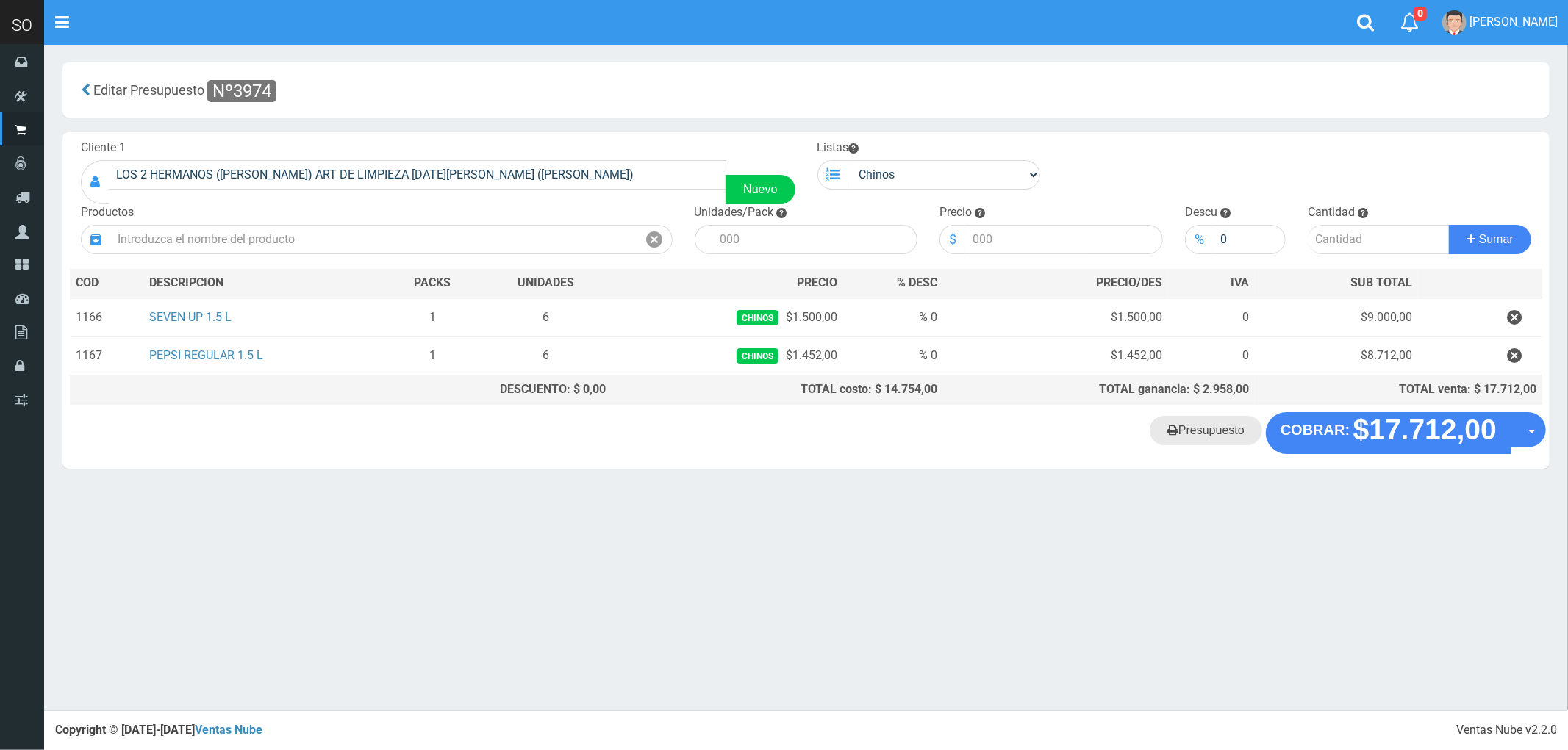
click at [1201, 429] on link "Presupuesto" at bounding box center [1205, 430] width 112 height 29
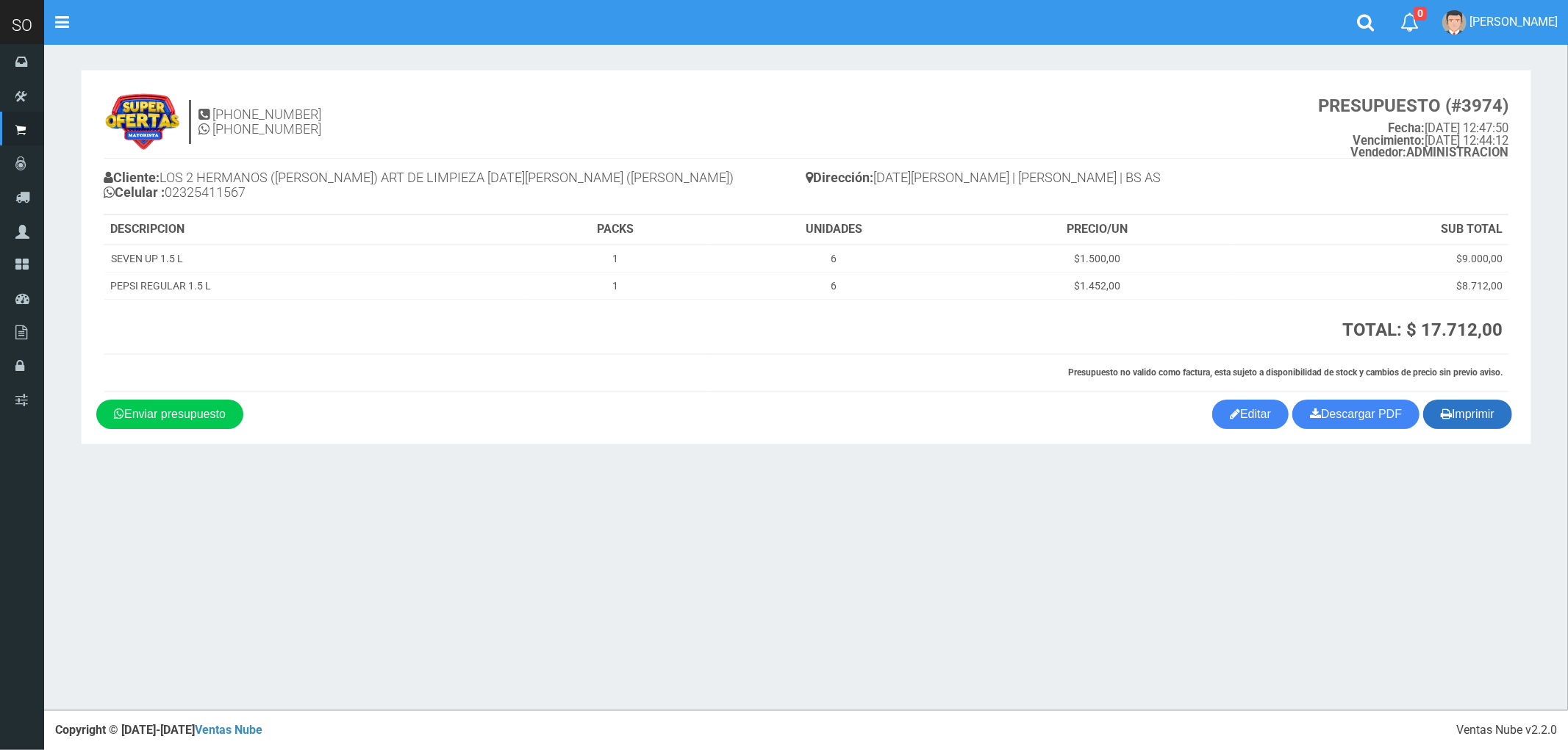
click at [1475, 417] on button "Imprimir" at bounding box center [1467, 414] width 89 height 29
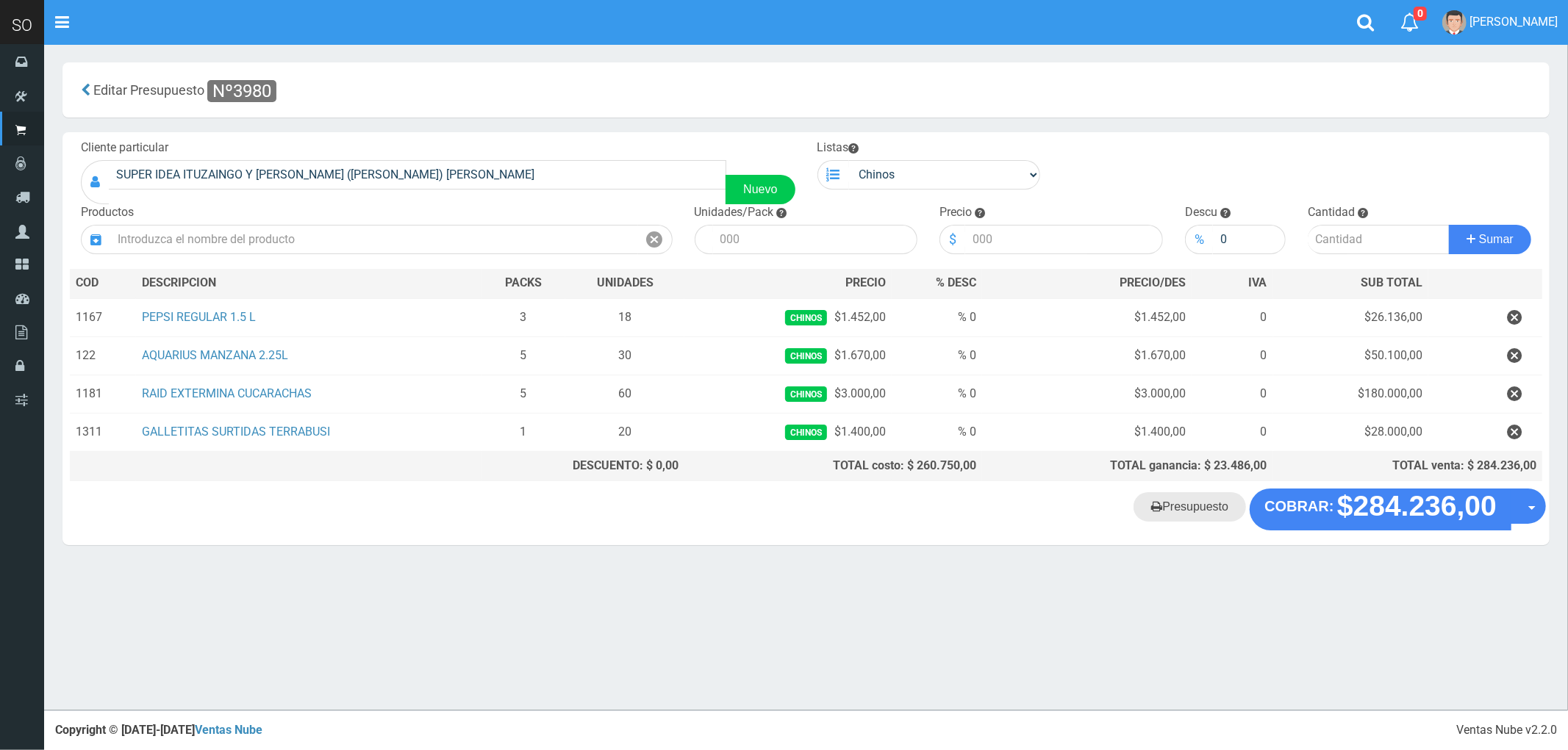
click at [1201, 515] on link "Presupuesto" at bounding box center [1189, 507] width 112 height 29
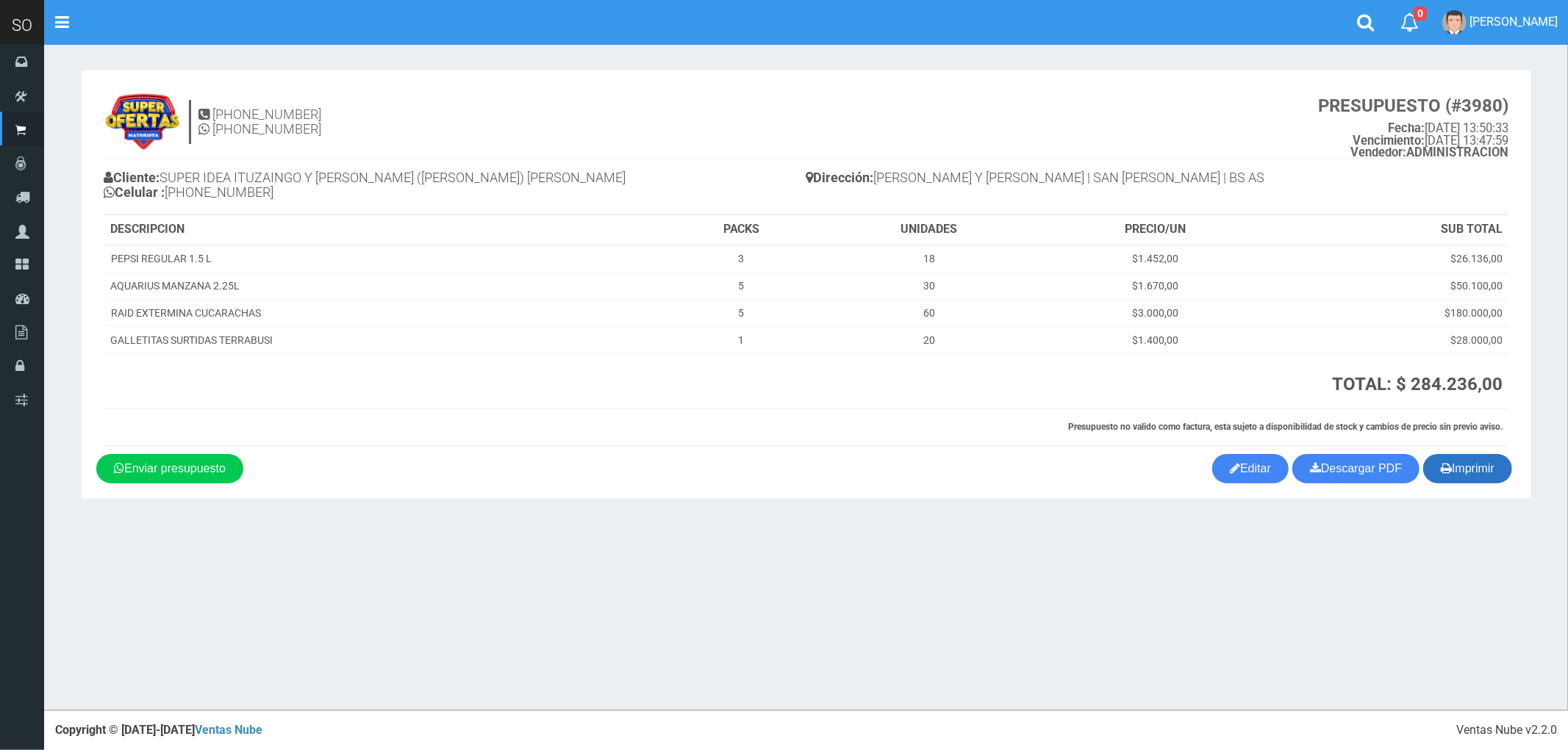
click at [1482, 466] on button "Imprimir" at bounding box center [1467, 469] width 89 height 29
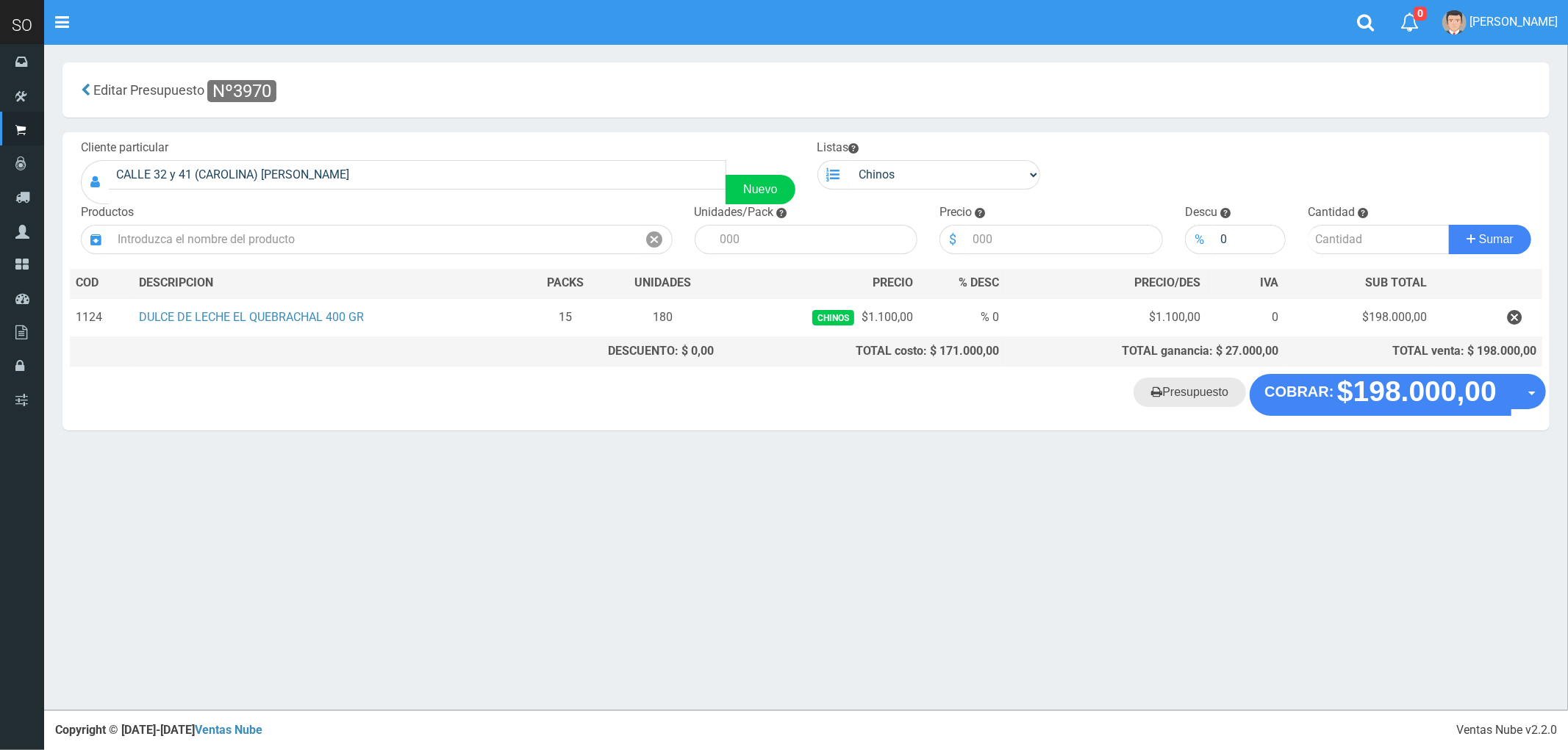
click at [1197, 398] on link "Presupuesto" at bounding box center [1189, 392] width 112 height 29
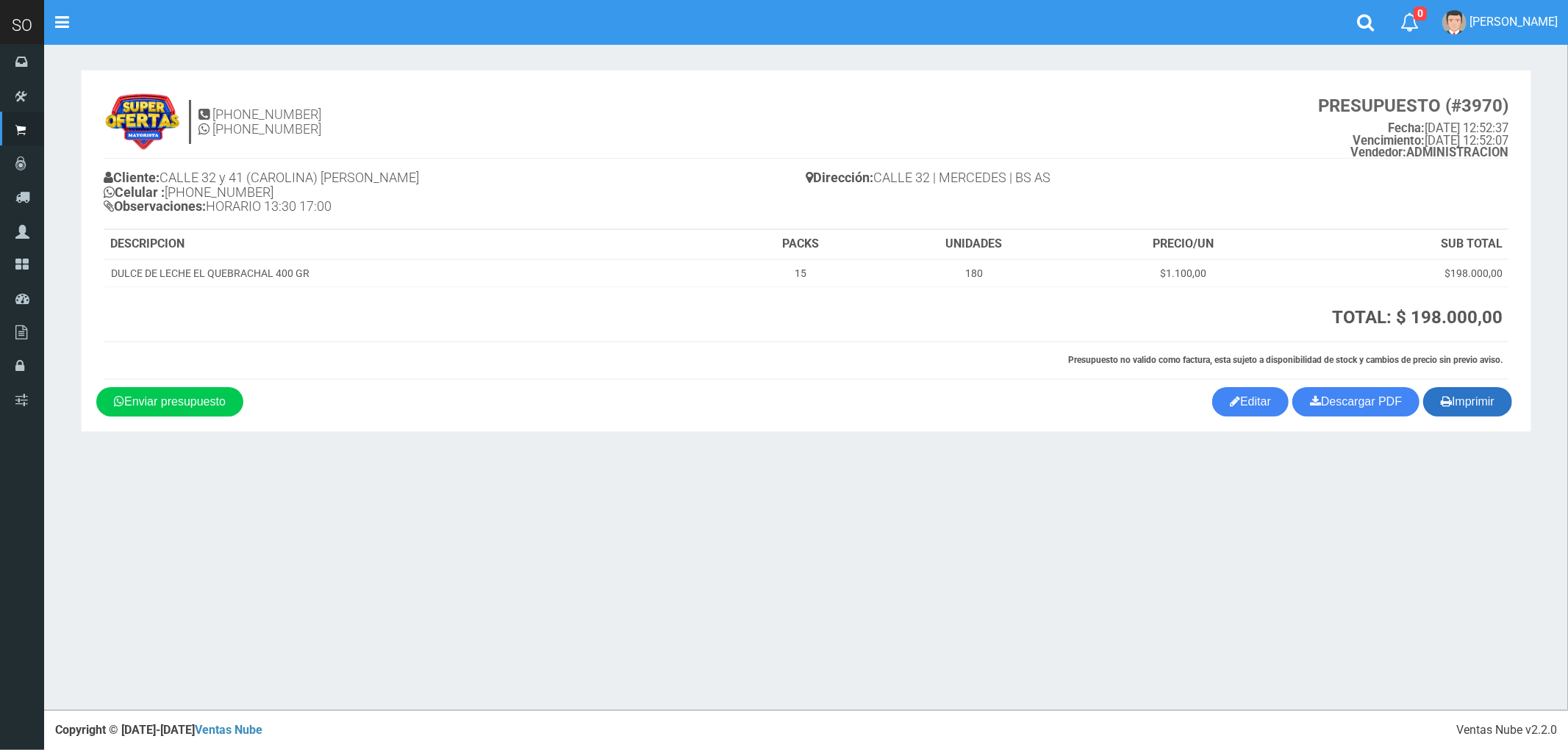
click at [1478, 390] on button "Imprimir" at bounding box center [1467, 402] width 89 height 29
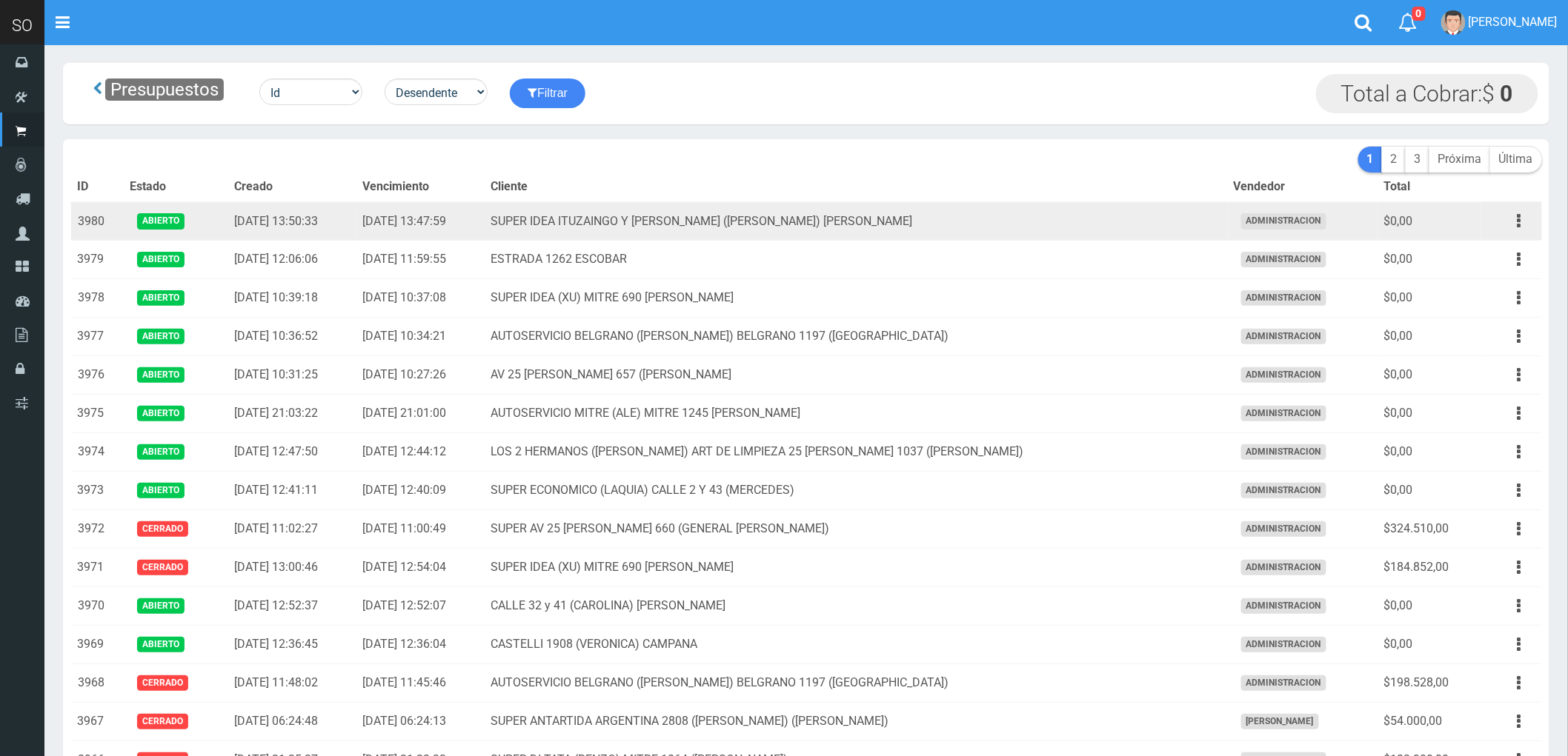
click at [1048, 219] on td "SUPER IDEA ITUZAINGO Y [PERSON_NAME] ([PERSON_NAME]) [PERSON_NAME]" at bounding box center [856, 221] width 742 height 38
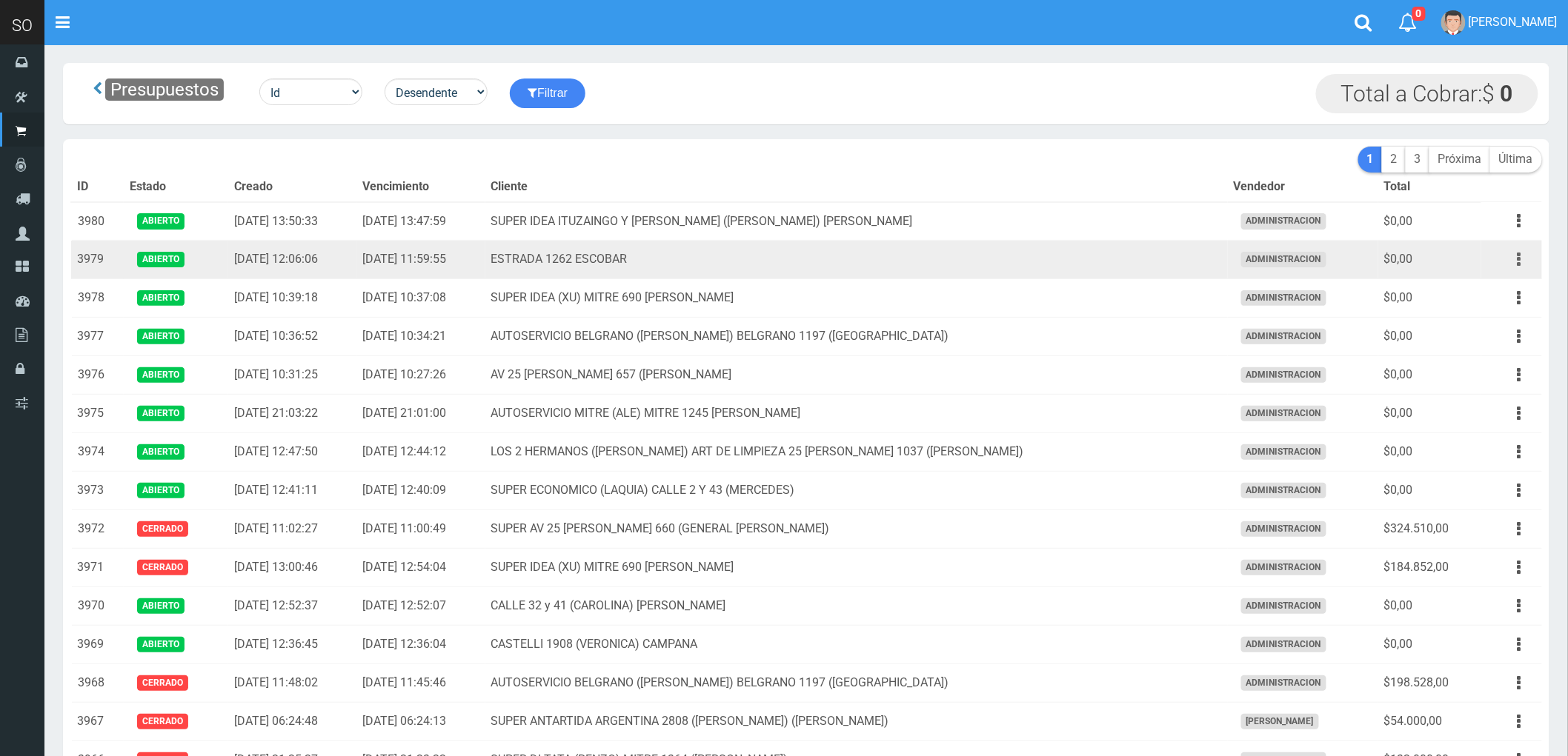
click at [1522, 260] on icon "button" at bounding box center [1519, 260] width 4 height 26
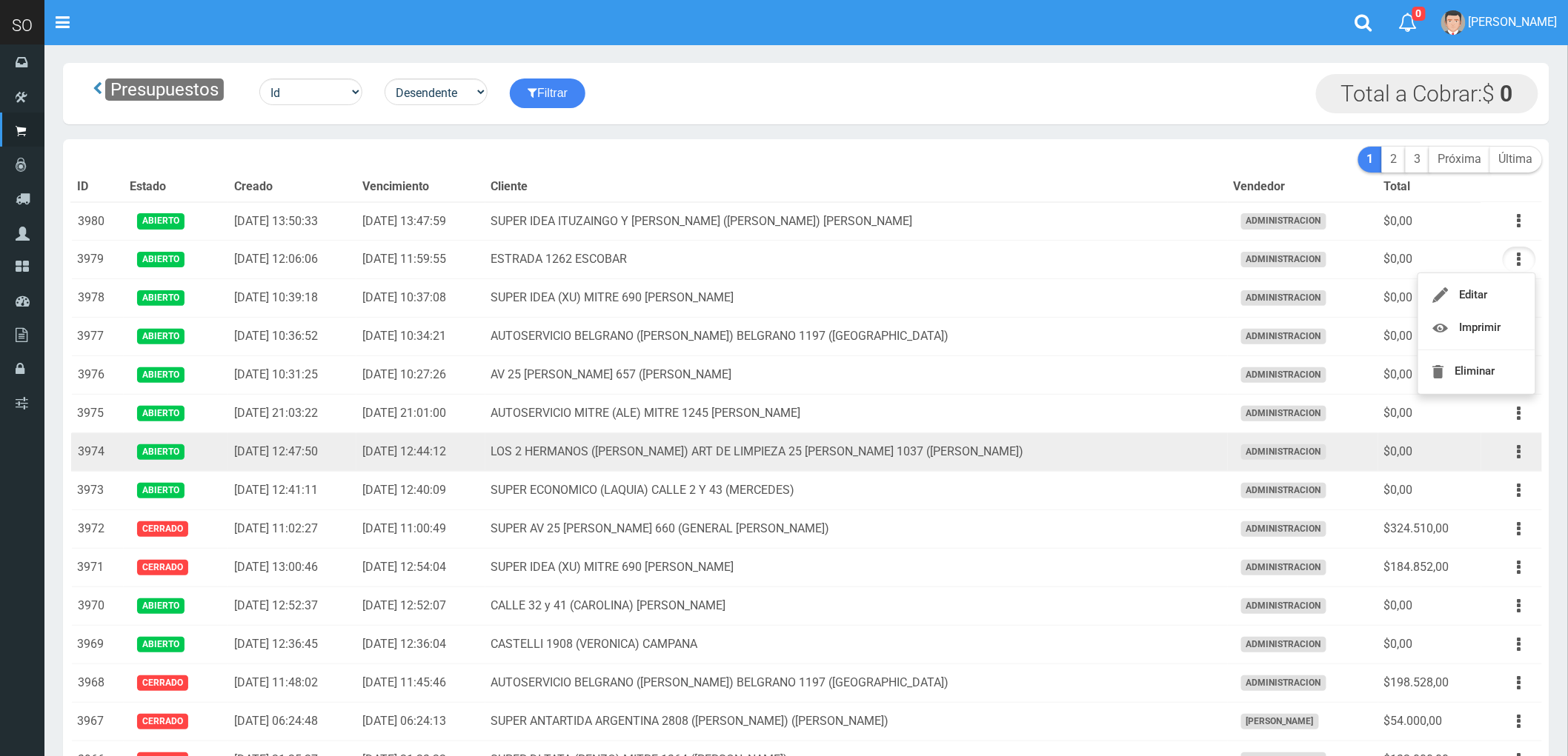
click at [1115, 445] on td "LOS 2 HERMANOS (DANIEL) ART DE LIMPIEZA 25 DE MAYO 1037 (GILES)" at bounding box center [856, 452] width 742 height 38
click at [1518, 454] on icon "button" at bounding box center [1519, 452] width 4 height 26
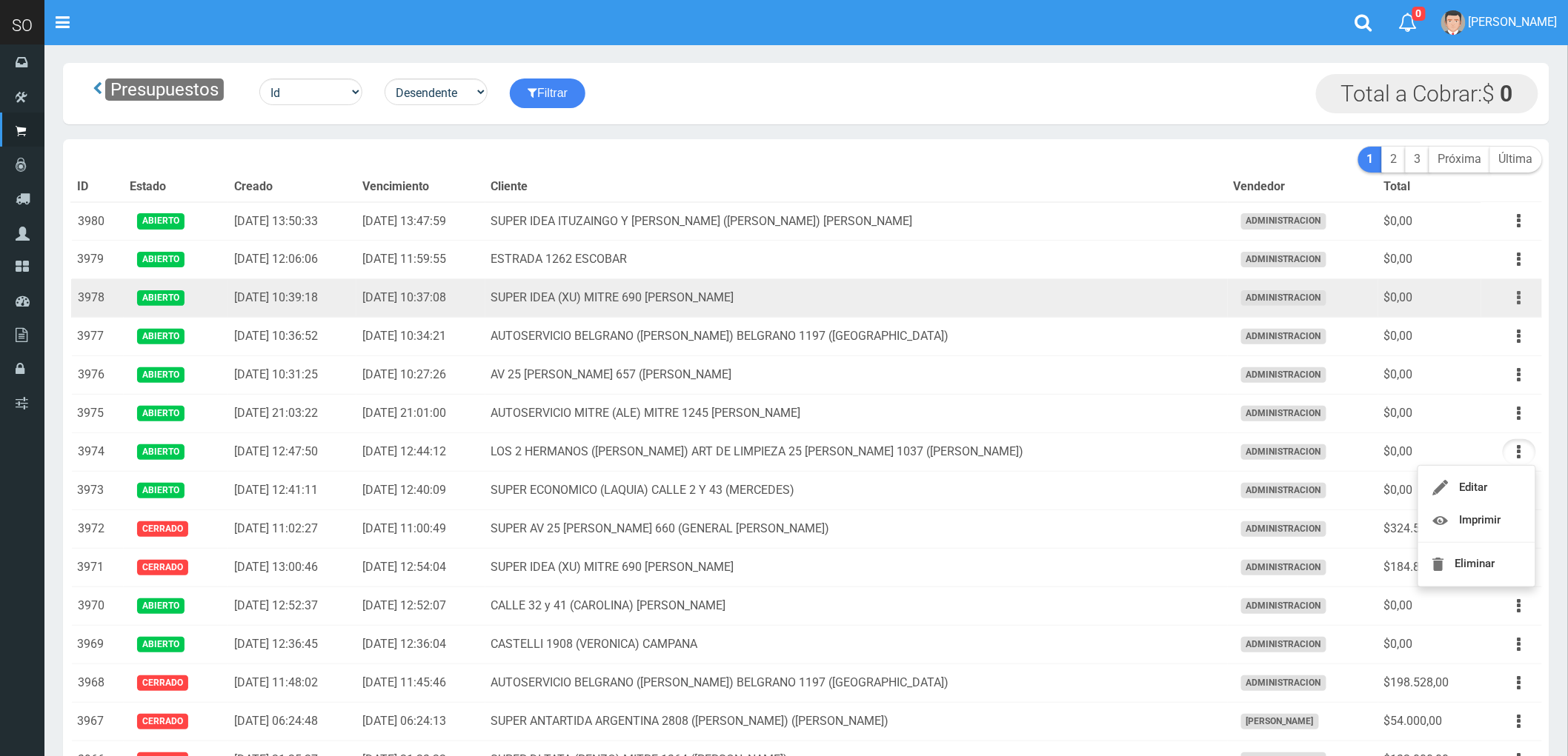
drag, startPoint x: 1516, startPoint y: 299, endPoint x: 1492, endPoint y: 326, distance: 36.1
click at [1516, 299] on button "button" at bounding box center [1519, 298] width 33 height 26
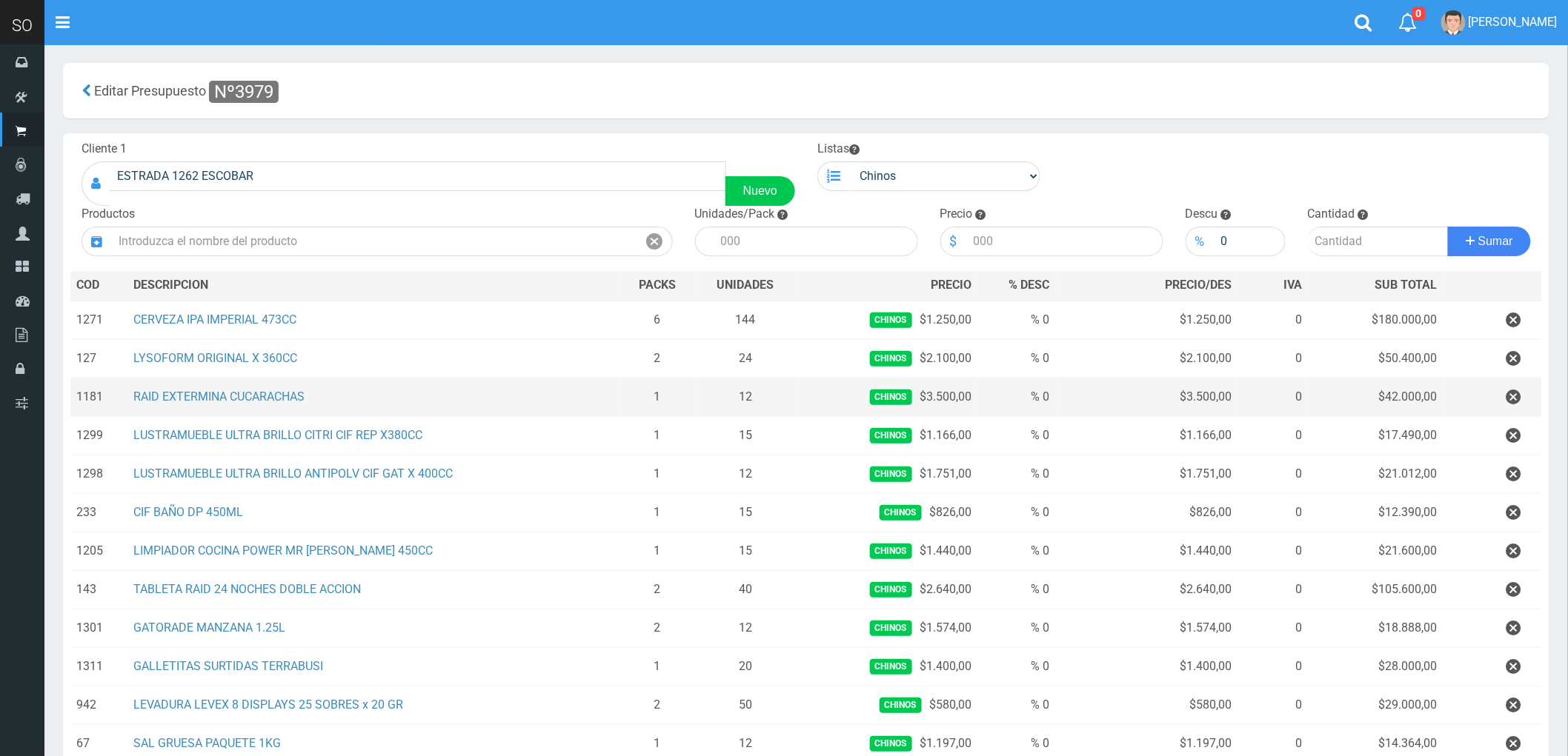
scroll to position [82, 0]
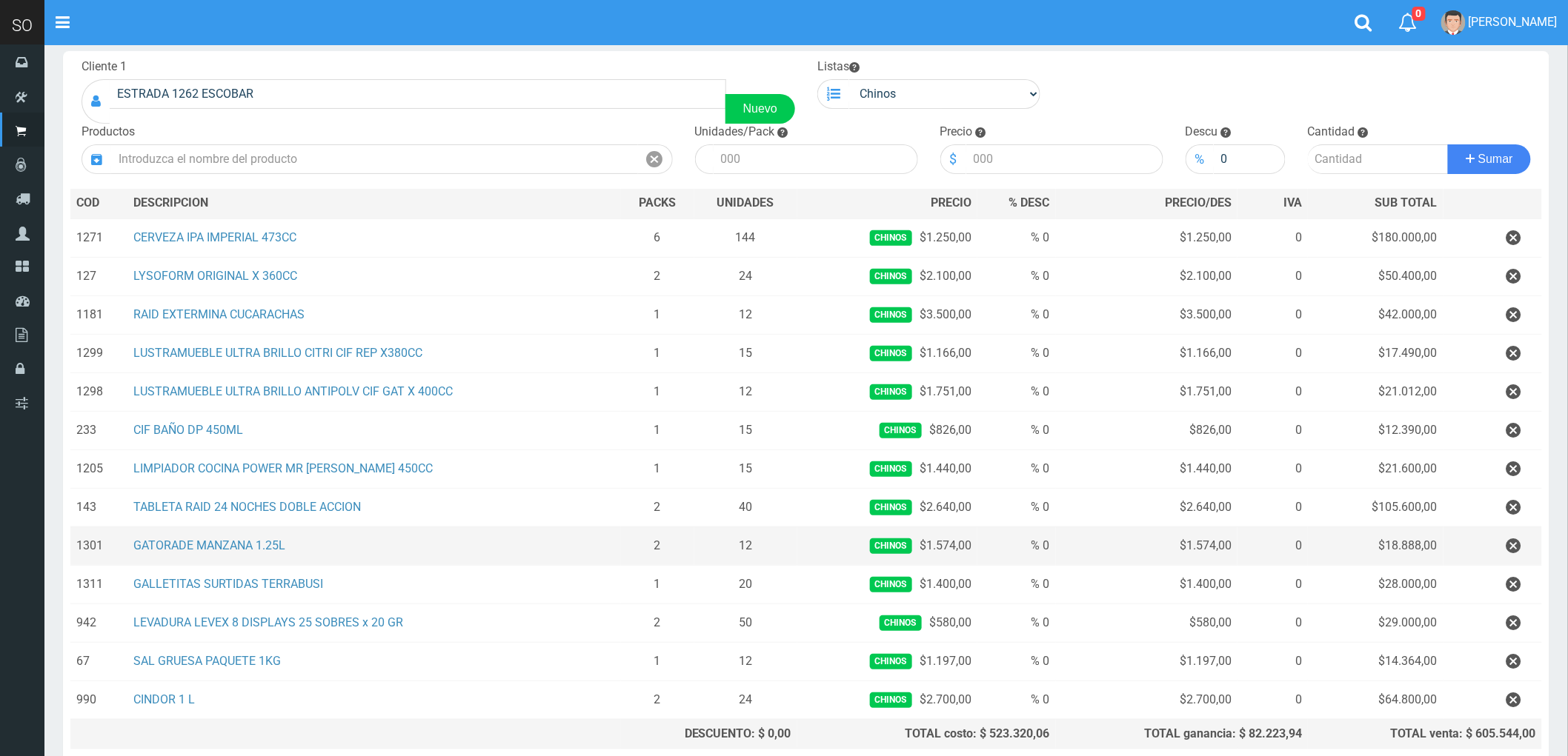
click at [870, 550] on span "Chinos" at bounding box center [891, 546] width 42 height 15
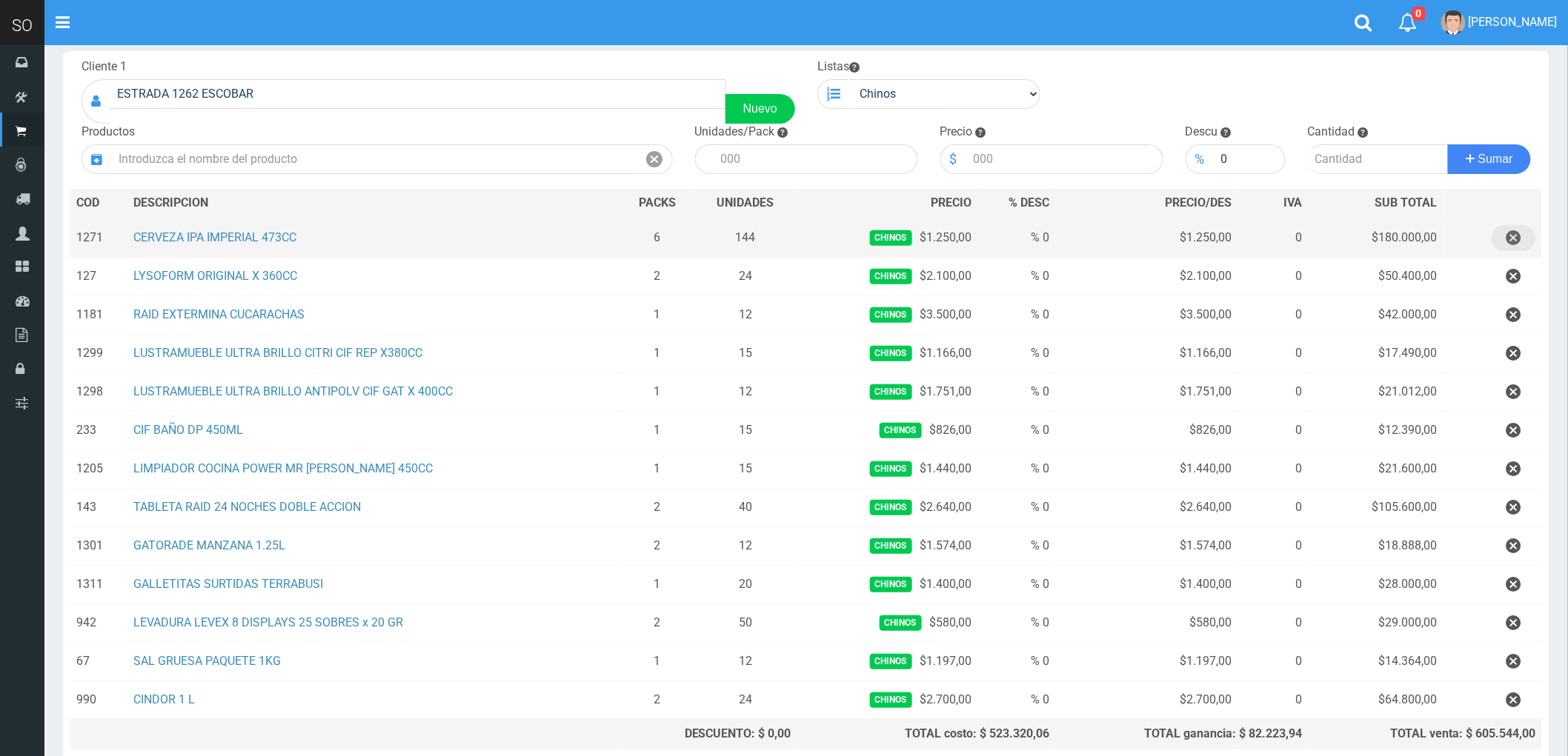
click at [1513, 237] on icon "button" at bounding box center [1514, 238] width 15 height 26
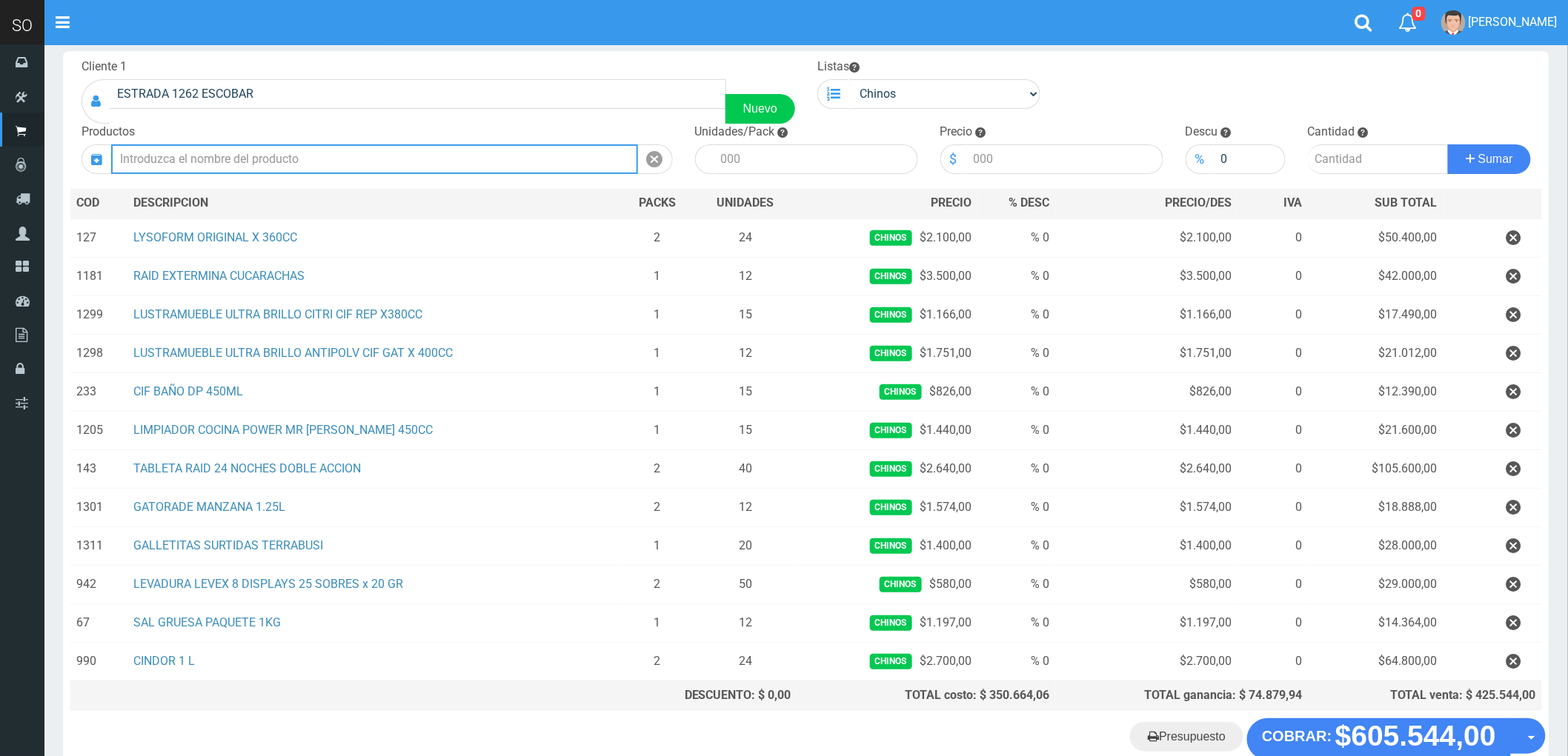
click at [247, 157] on input "text" at bounding box center [374, 160] width 527 height 29
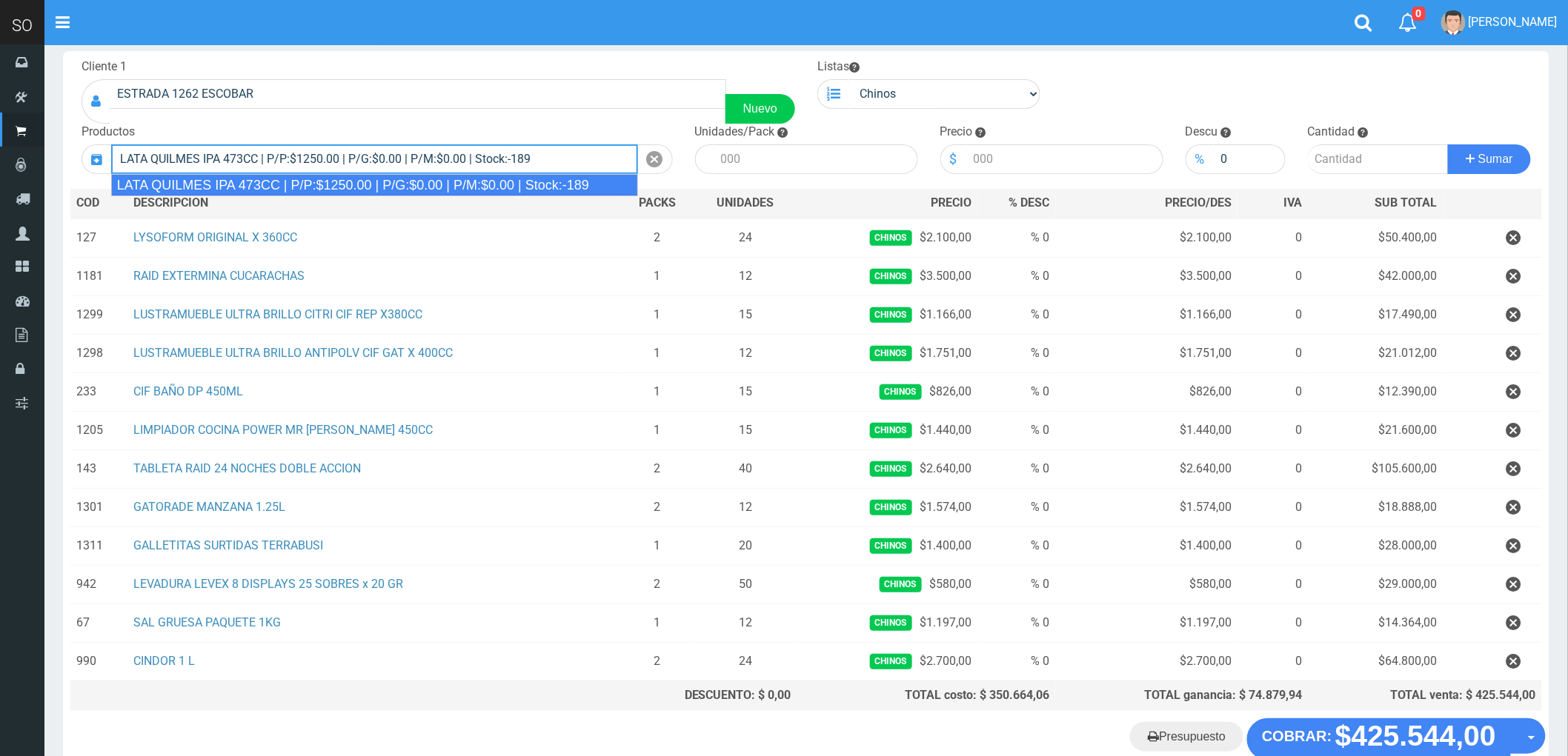
type input "LATA QUILMES IPA 473CC | P/P:$1250.00 | P/G:$0.00 | P/M:$0.00 | Stock:-189"
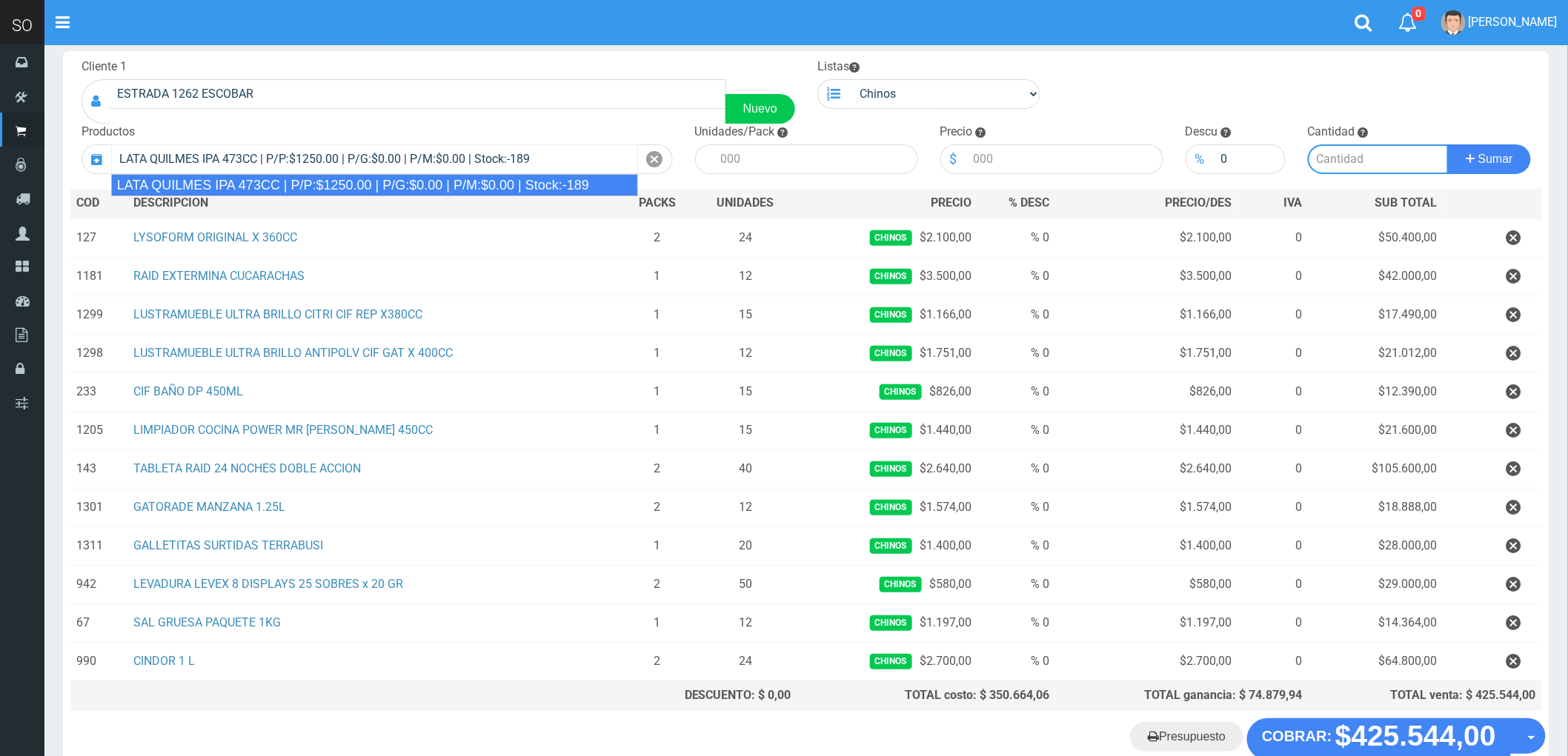
type input "24"
type input "1250.00"
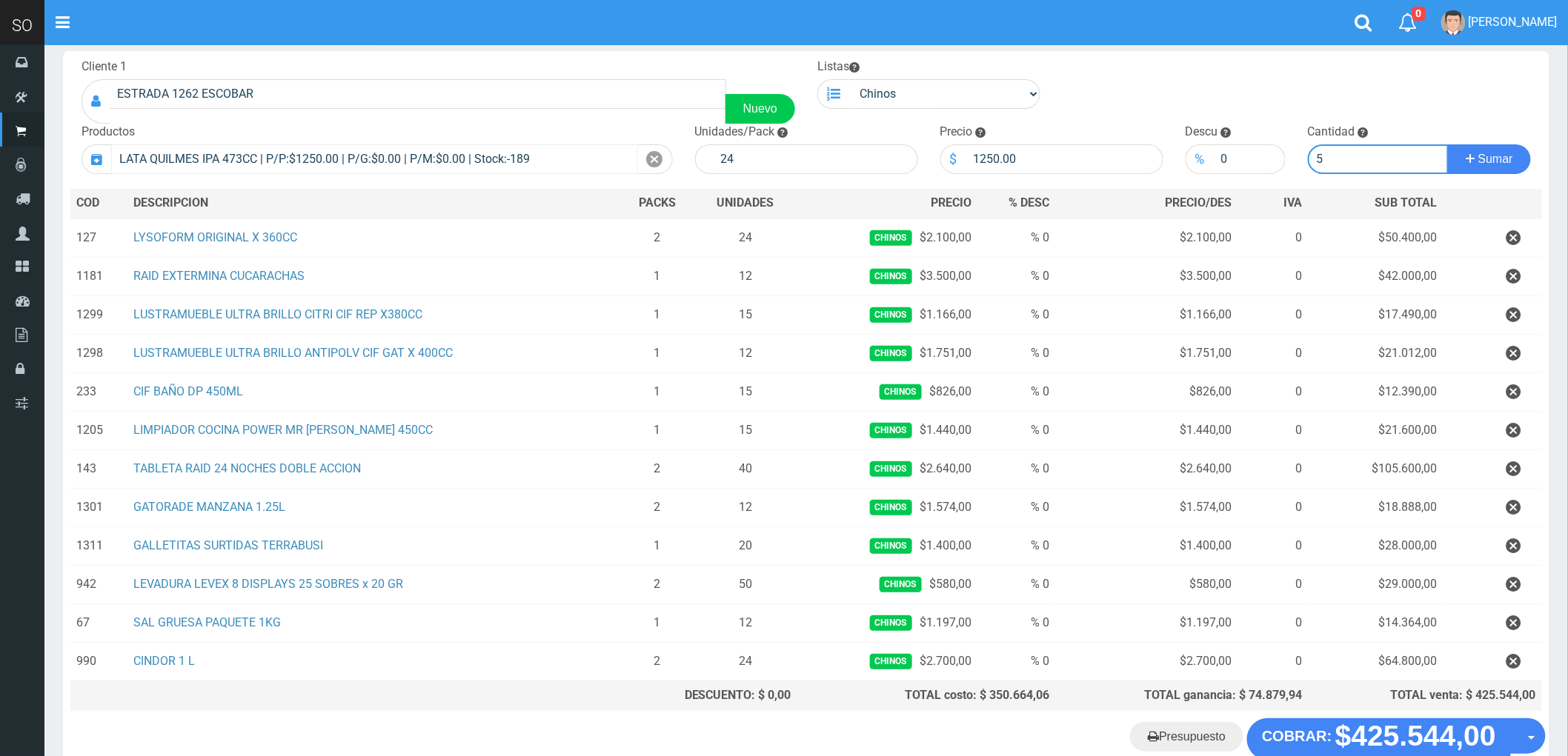
type input "5"
click at [1448, 145] on button "Sumar" at bounding box center [1490, 160] width 83 height 29
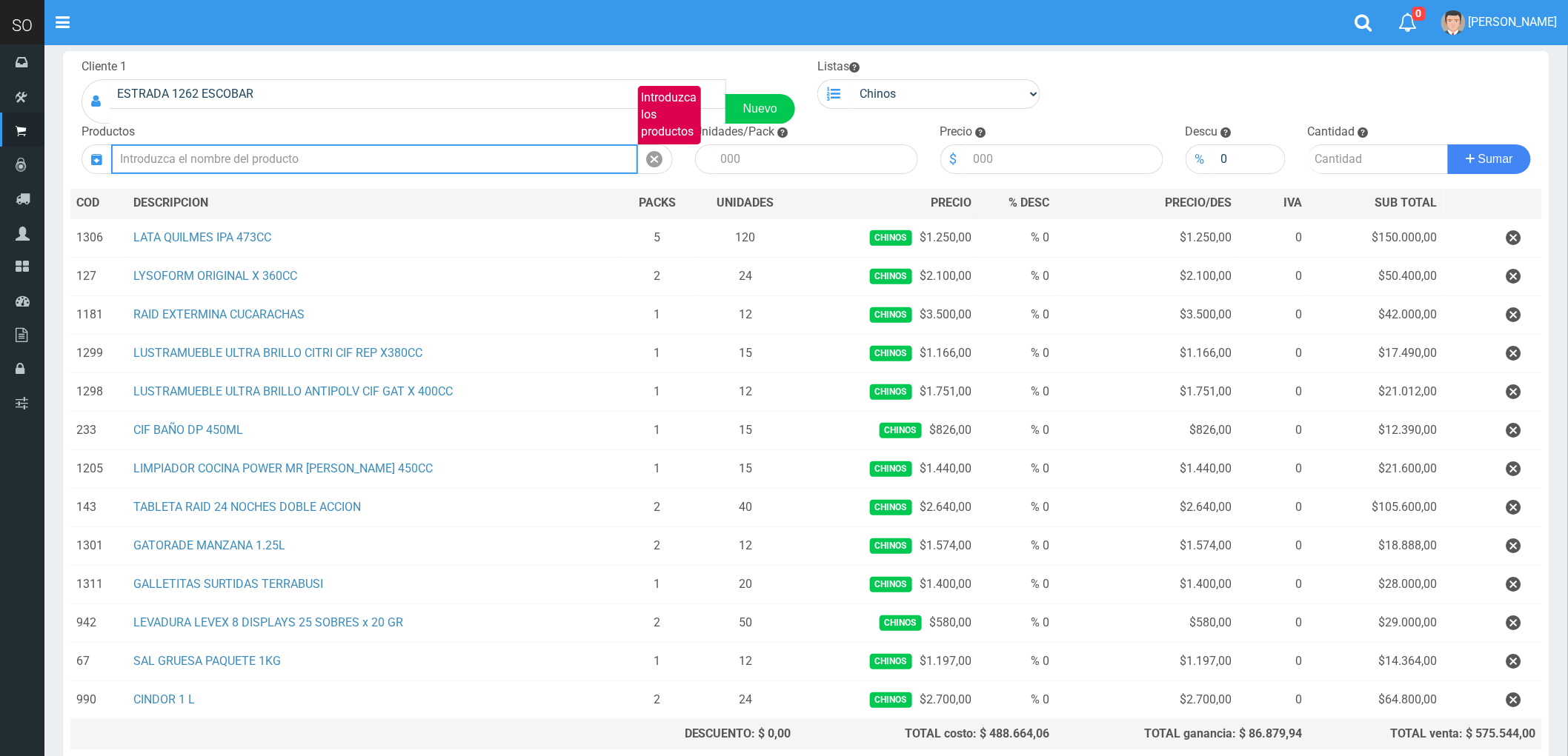
click at [442, 160] on input "Introduzca los productos" at bounding box center [374, 160] width 527 height 29
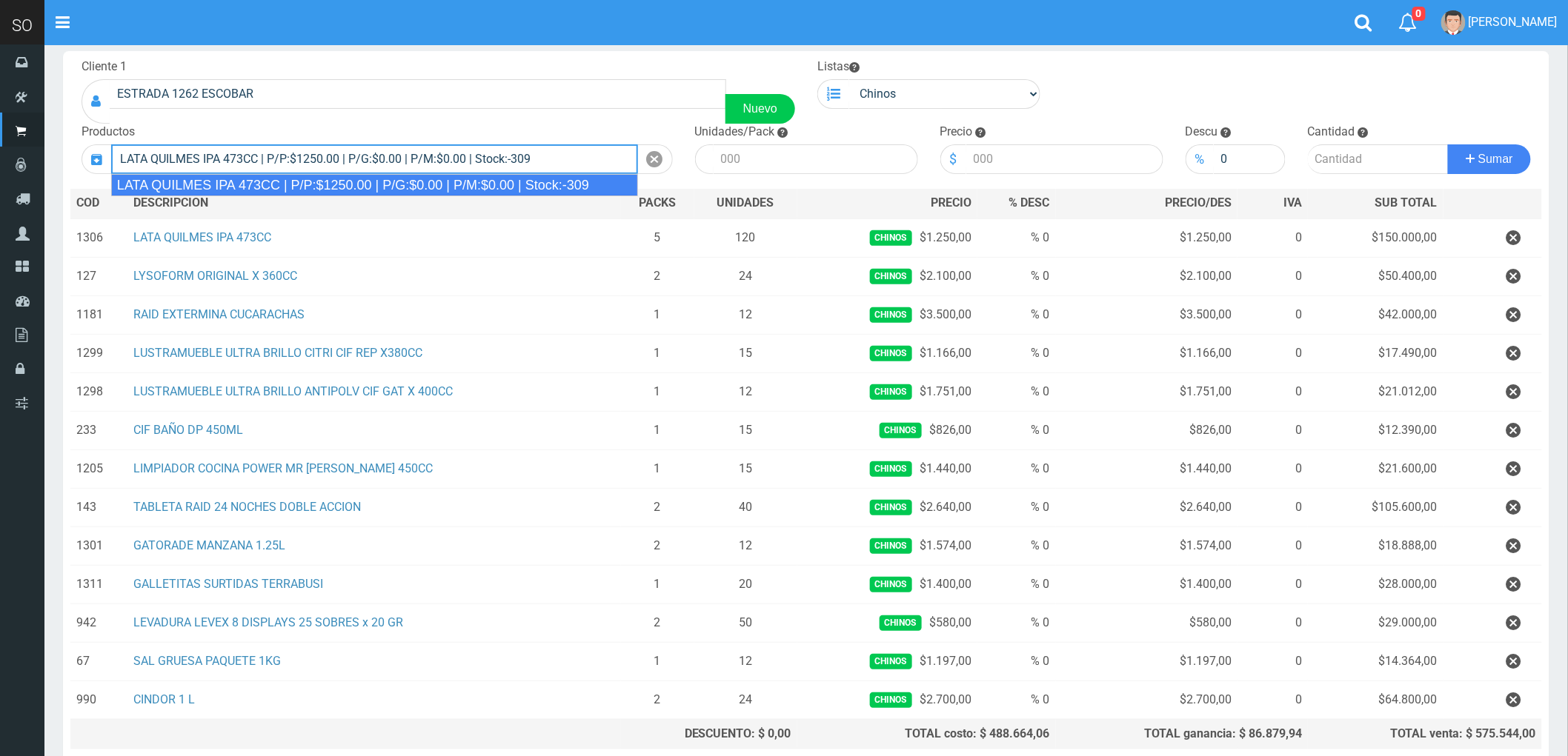
type input "LATA QUILMES IPA 473CC | P/P:$1250.00 | P/G:$0.00 | P/M:$0.00 | Stock:-309"
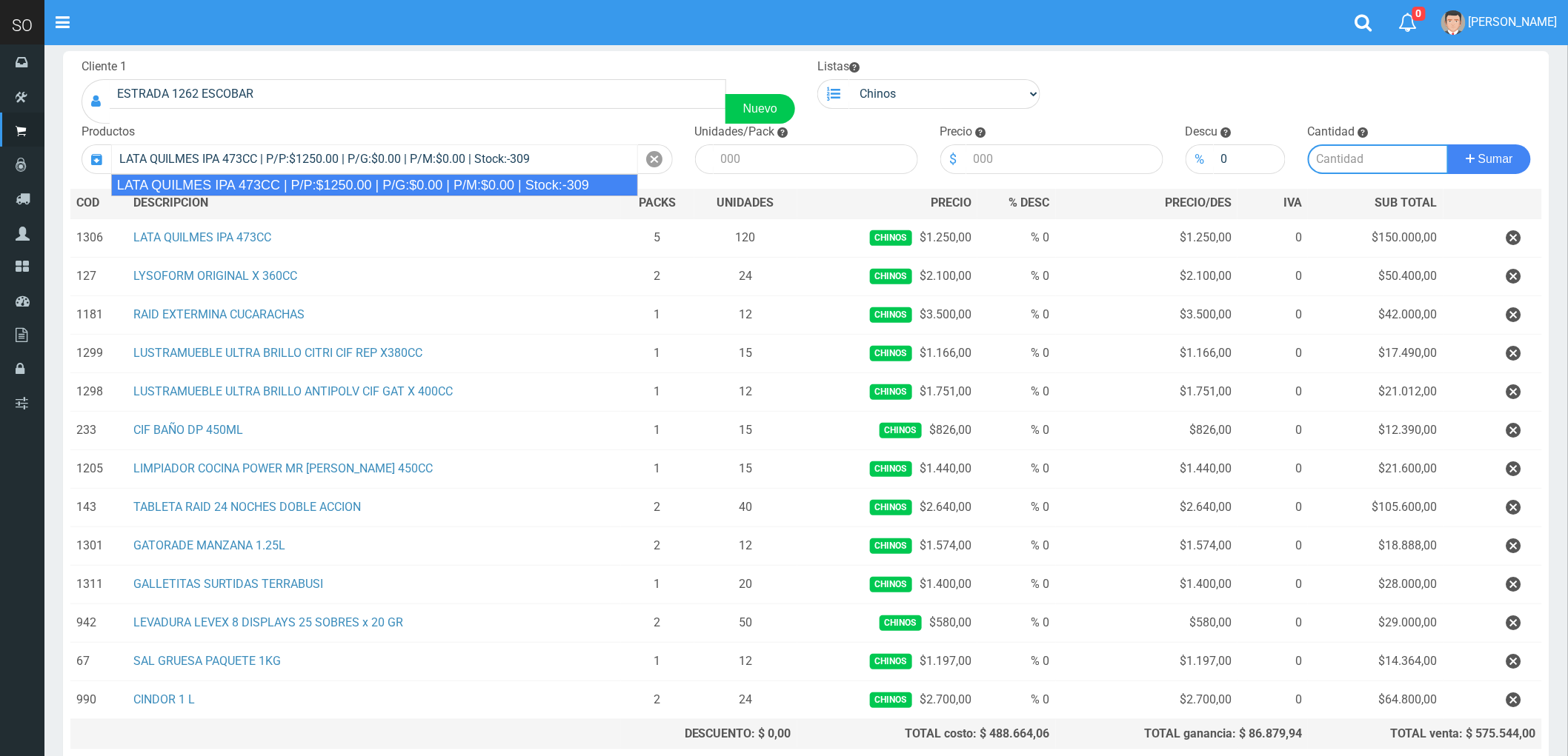
type input "24"
type input "1250.00"
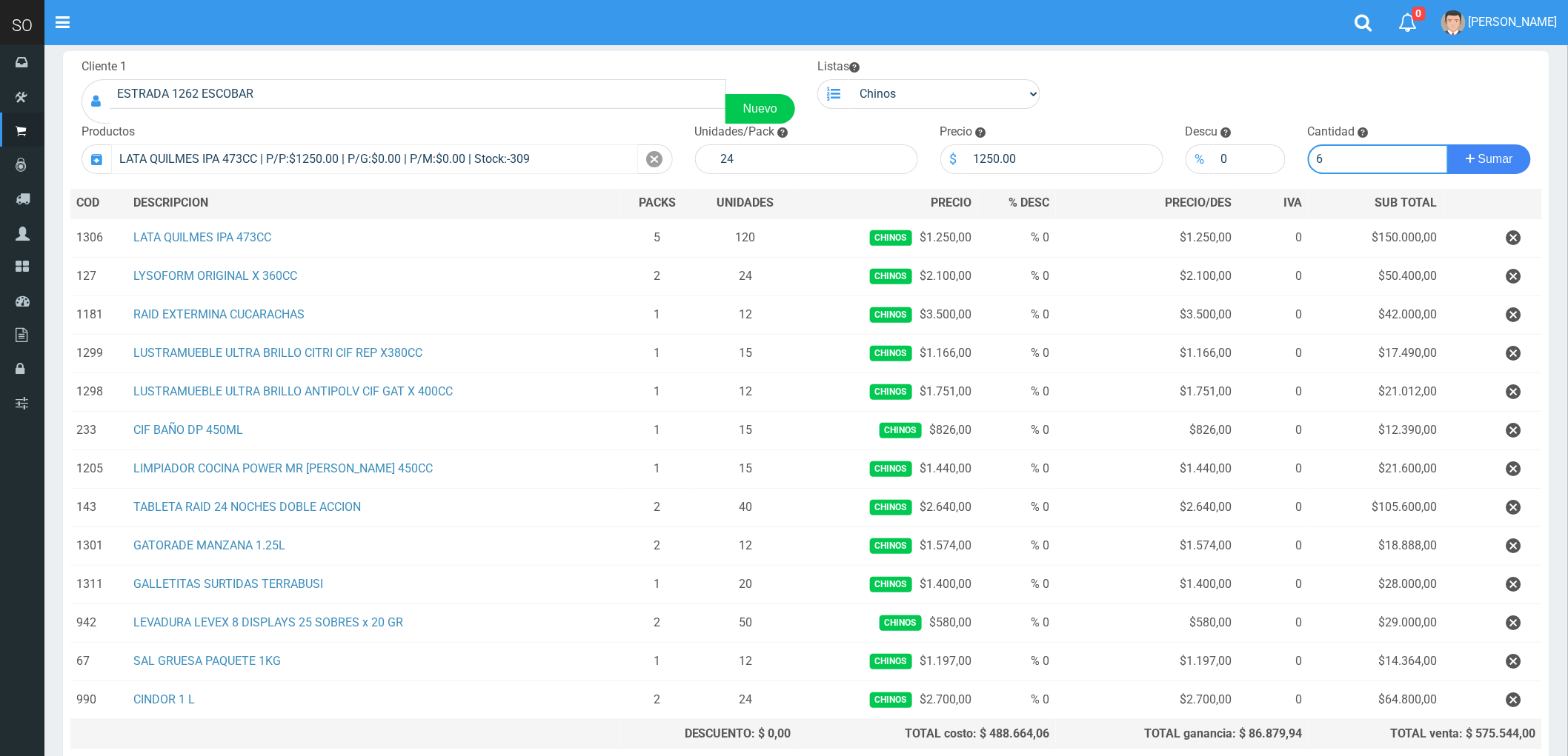
type input "6"
click at [1448, 145] on button "Sumar" at bounding box center [1490, 160] width 83 height 29
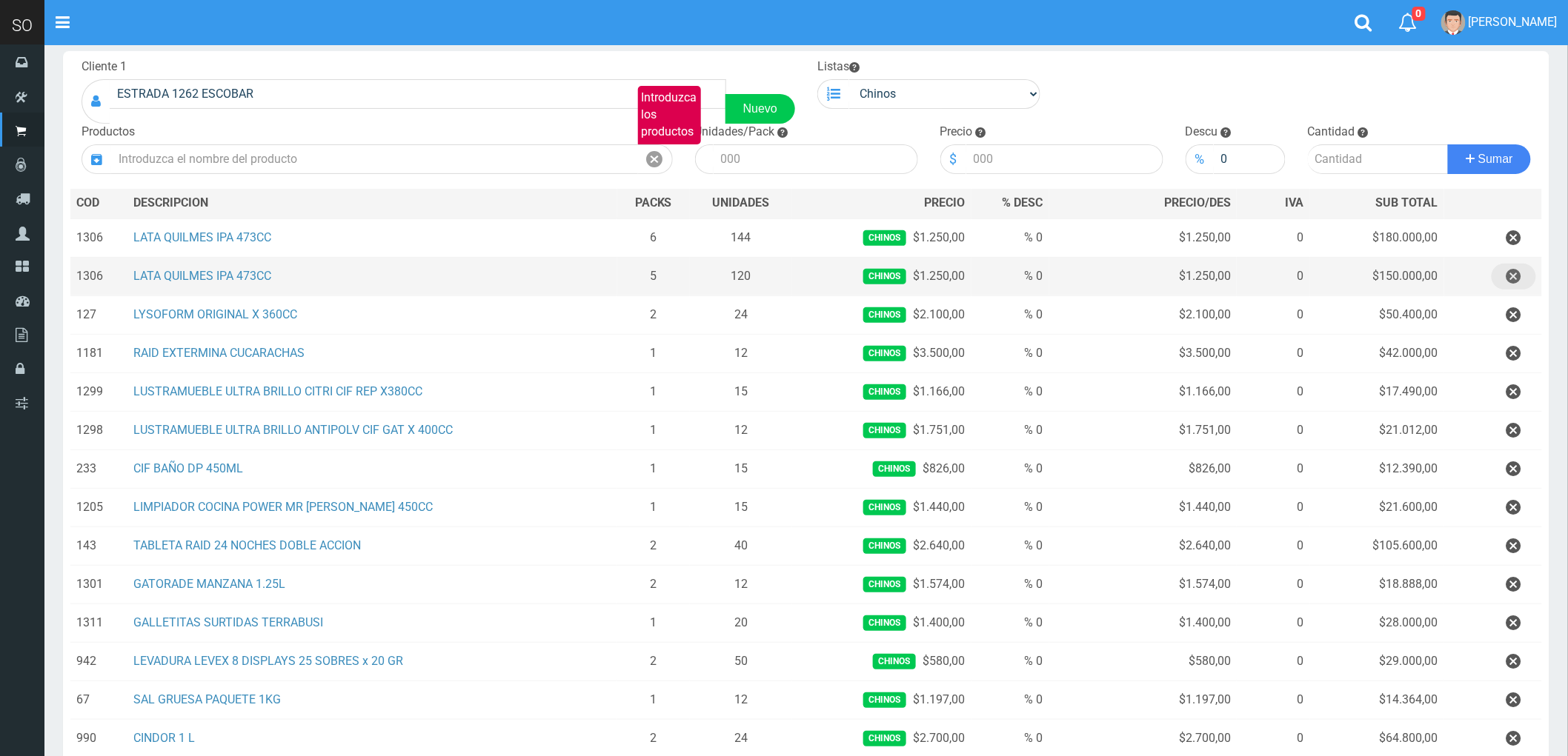
click at [1515, 275] on icon "button" at bounding box center [1514, 277] width 15 height 26
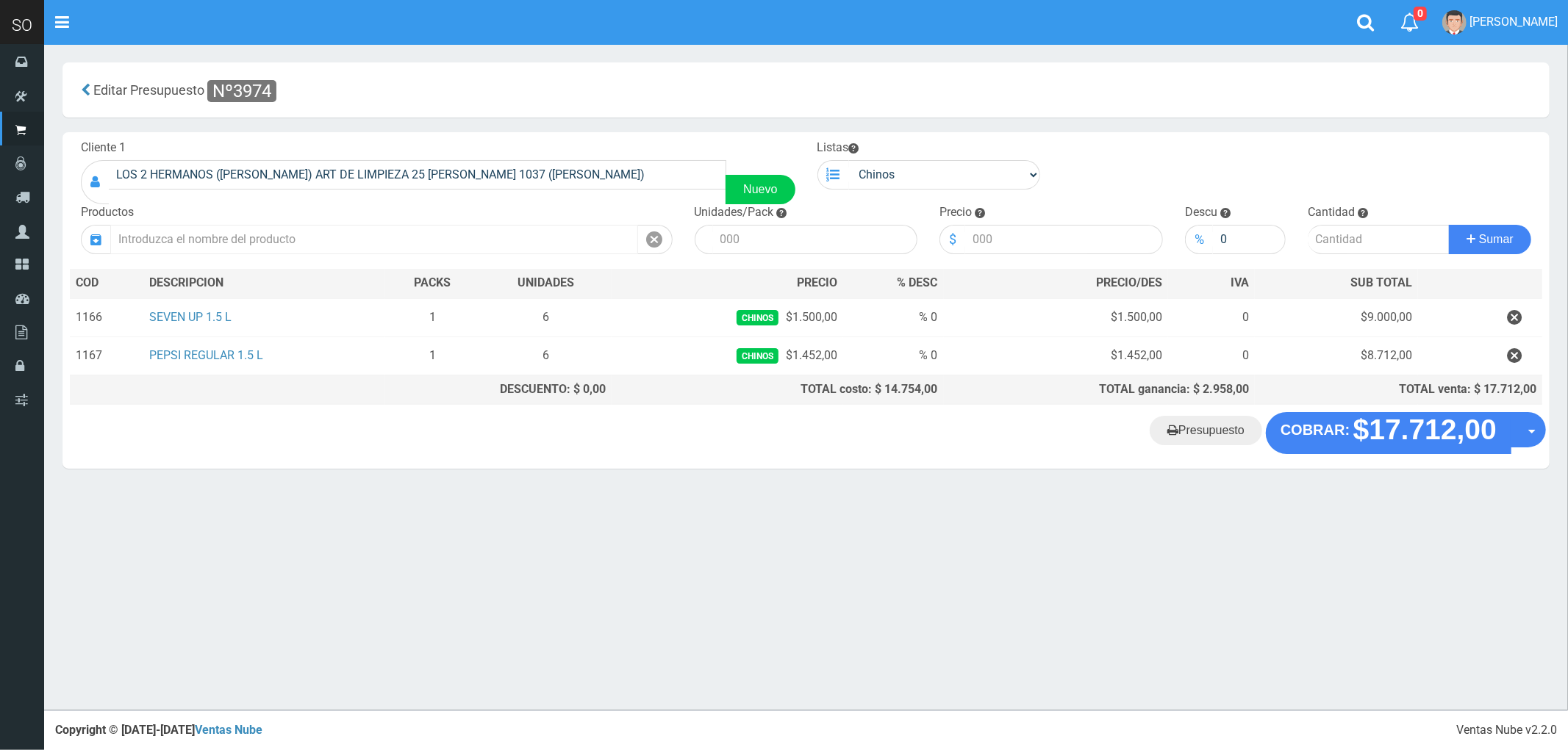
click at [253, 235] on input "text" at bounding box center [375, 240] width 528 height 29
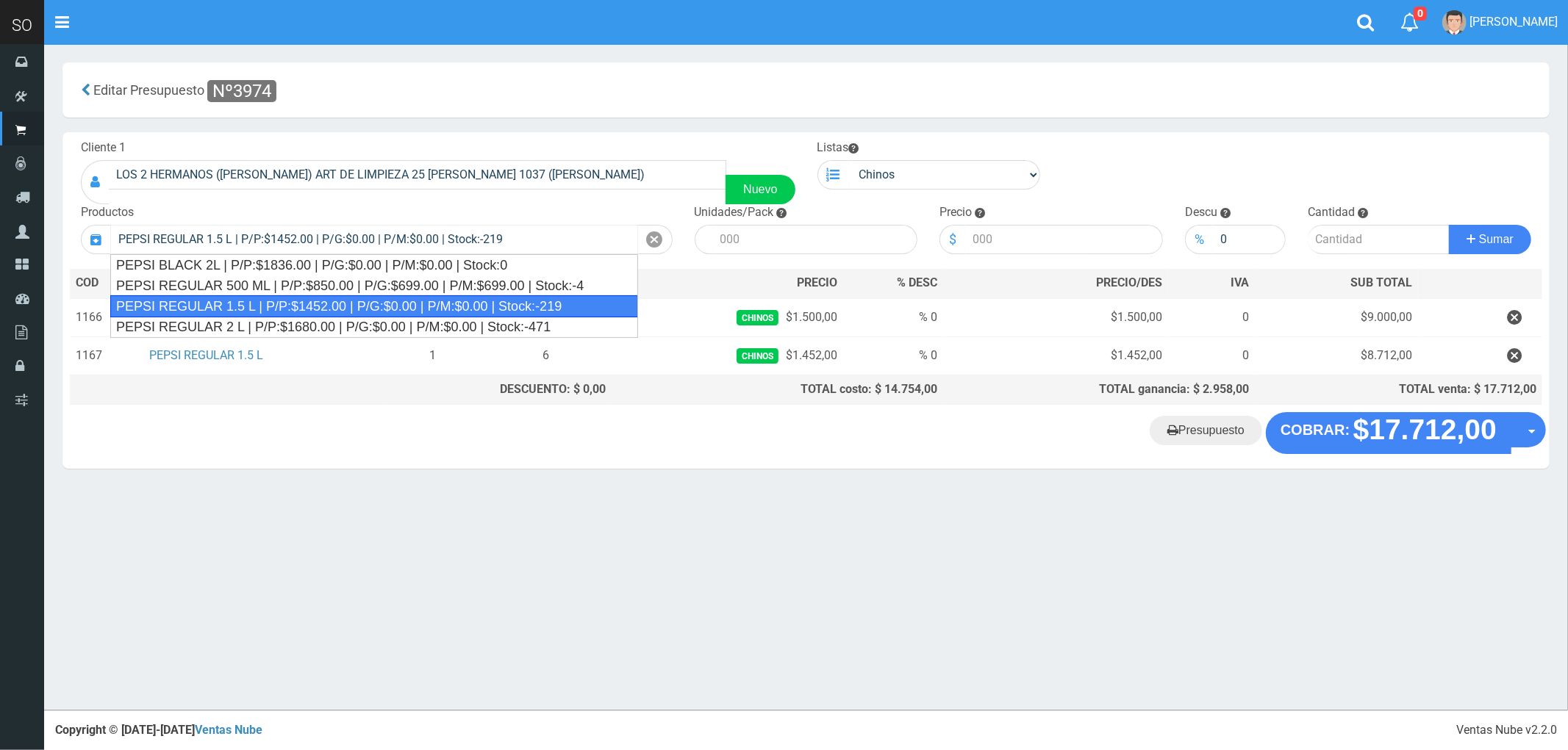
type input "PEPSI REGULAR 1.5 L | P/P:$1452.00 | P/G:$0.00 | P/M:$0.00 | Stock:-219"
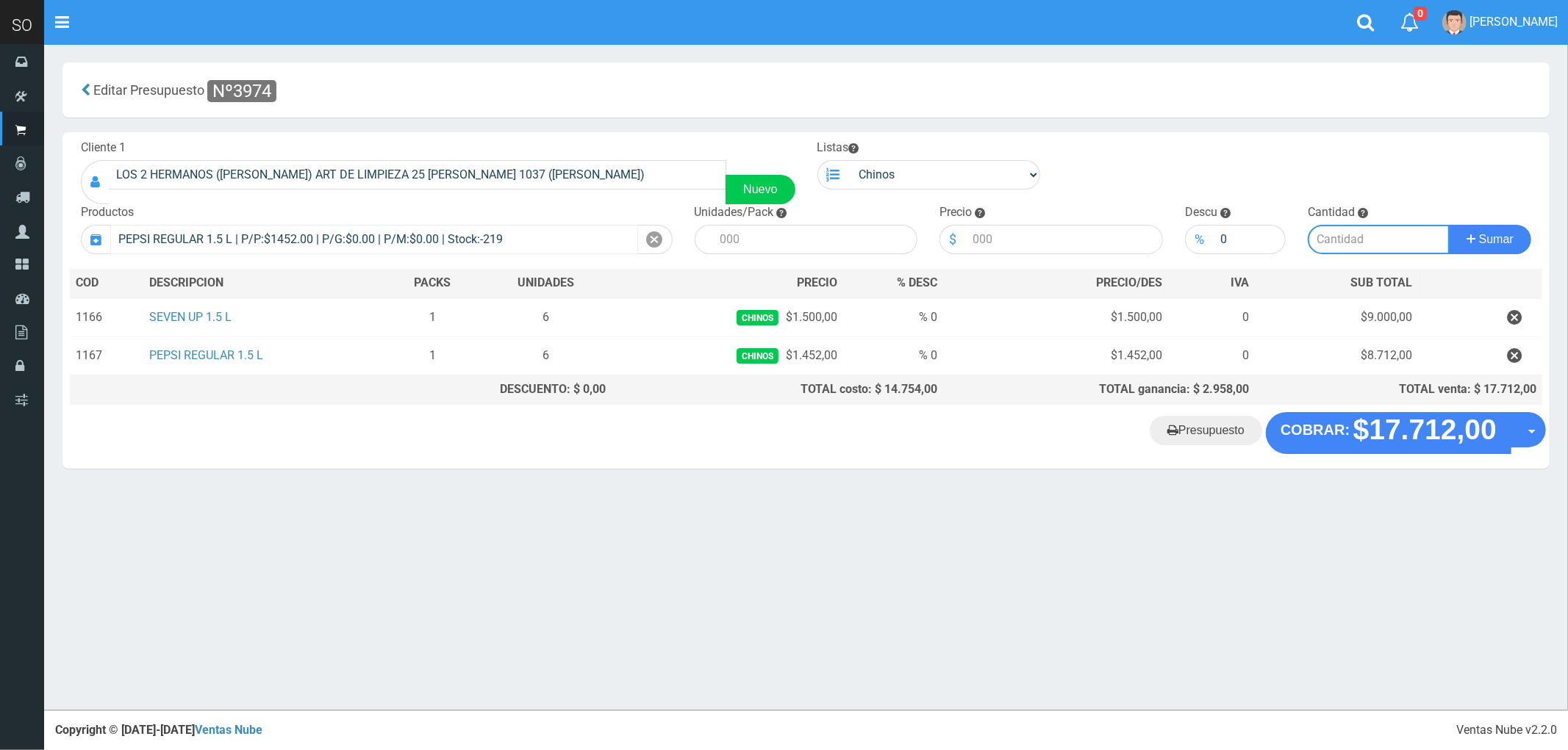
type input "6"
type input "1452.00"
type input "2"
click at [1449, 225] on button "Sumar" at bounding box center [1490, 240] width 82 height 29
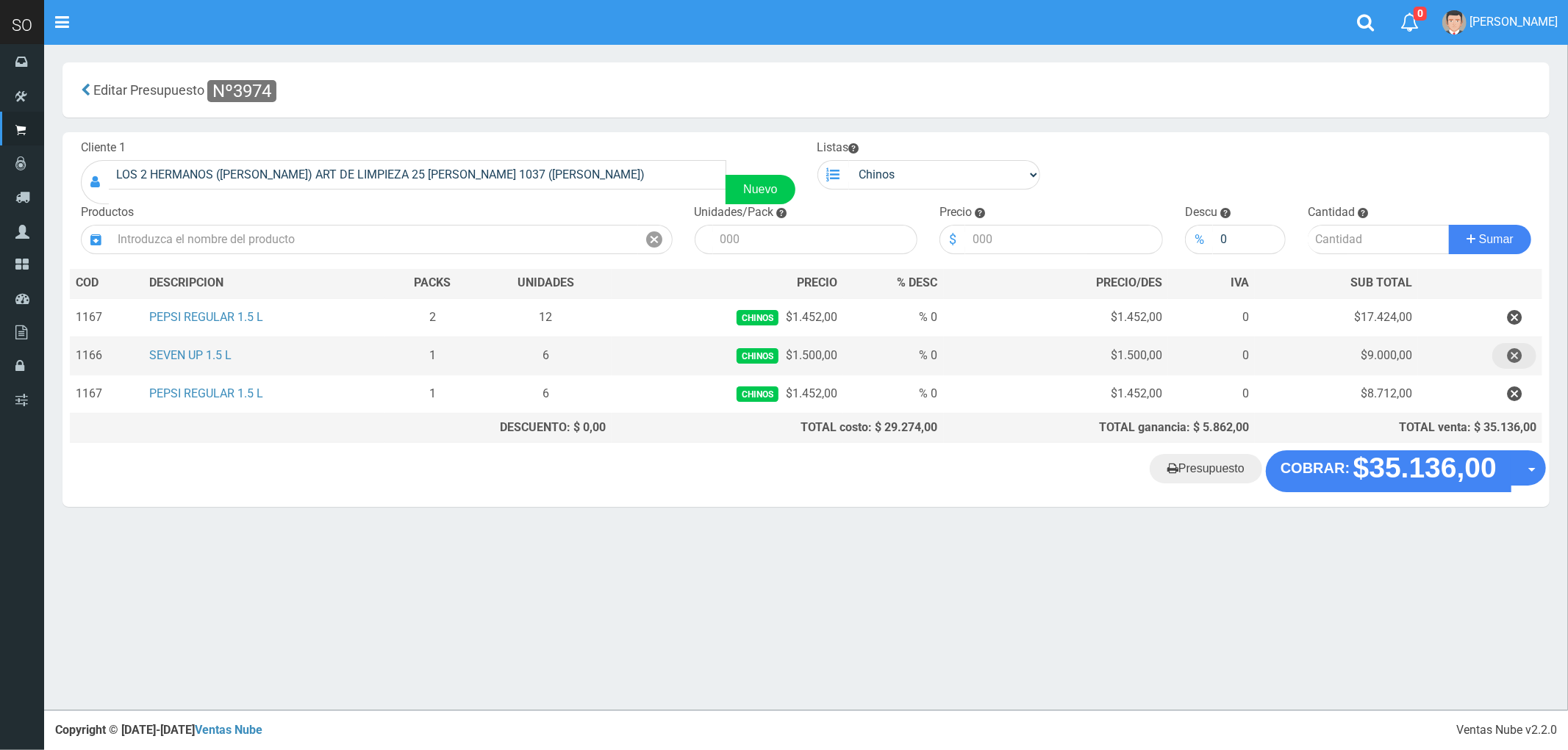
click at [1510, 356] on icon "button" at bounding box center [1514, 356] width 15 height 26
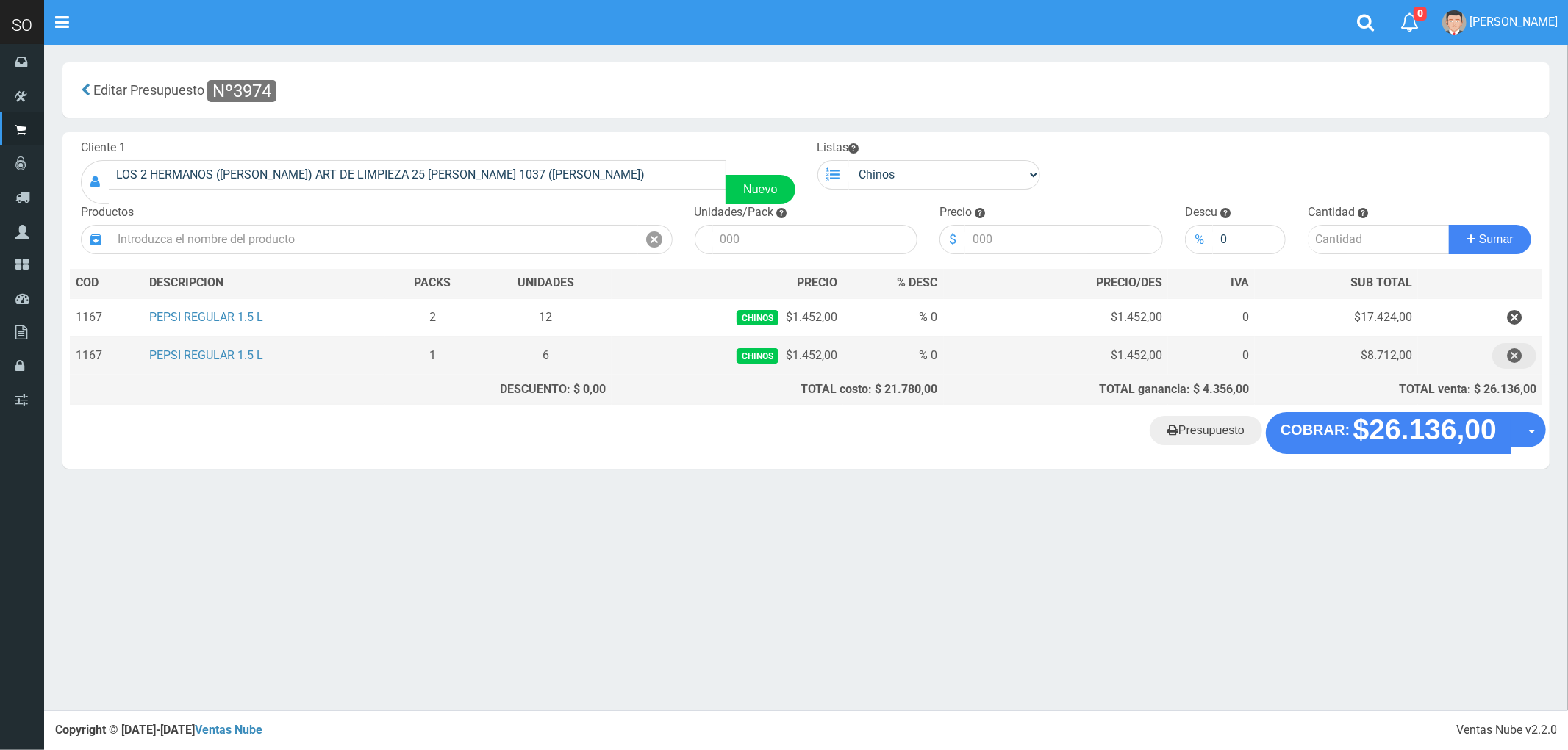
click at [1511, 355] on icon "button" at bounding box center [1514, 356] width 15 height 26
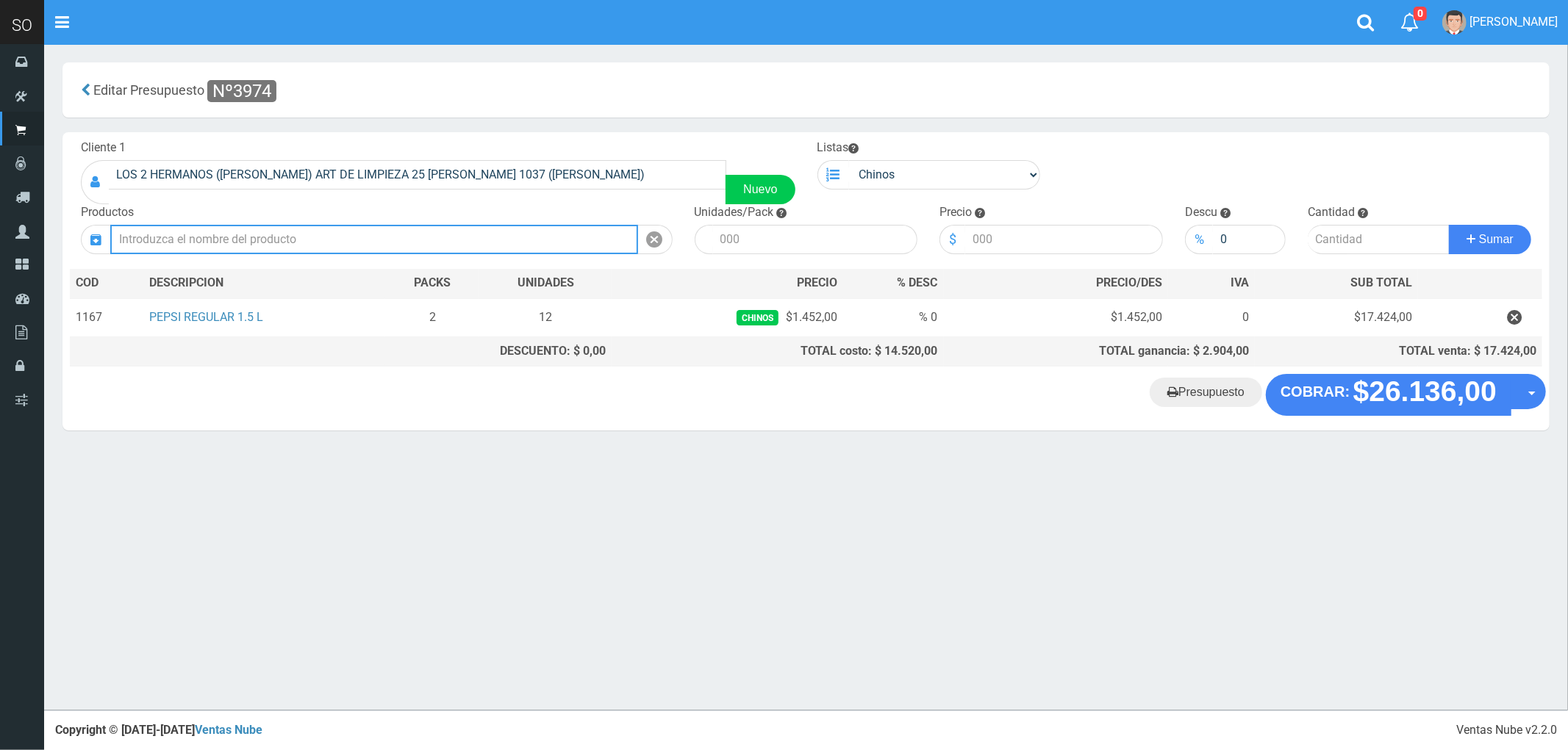
click at [312, 238] on input "text" at bounding box center [375, 240] width 528 height 29
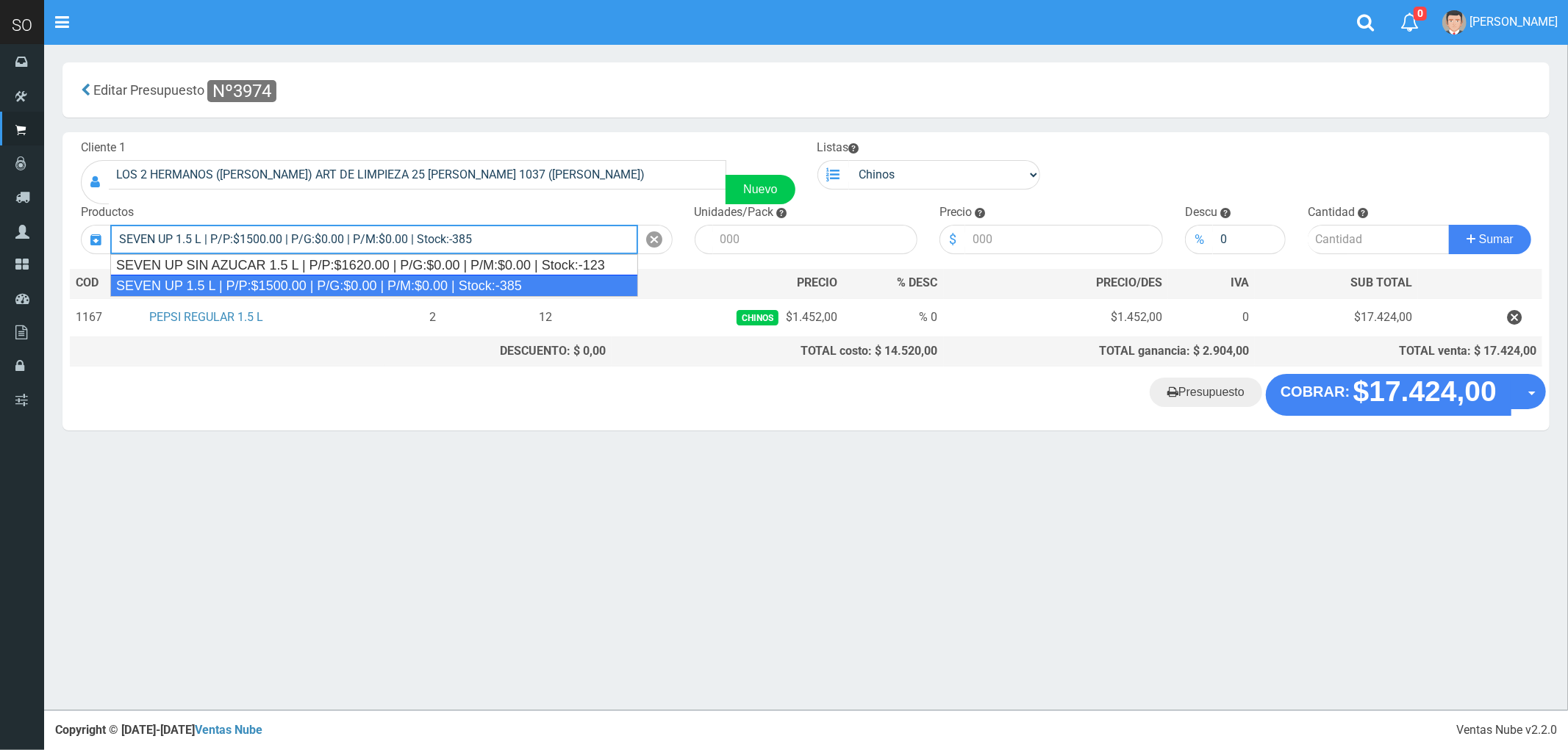
type input "SEVEN UP 1.5 L | P/P:$1500.00 | P/G:$0.00 | P/M:$0.00 | Stock:-385"
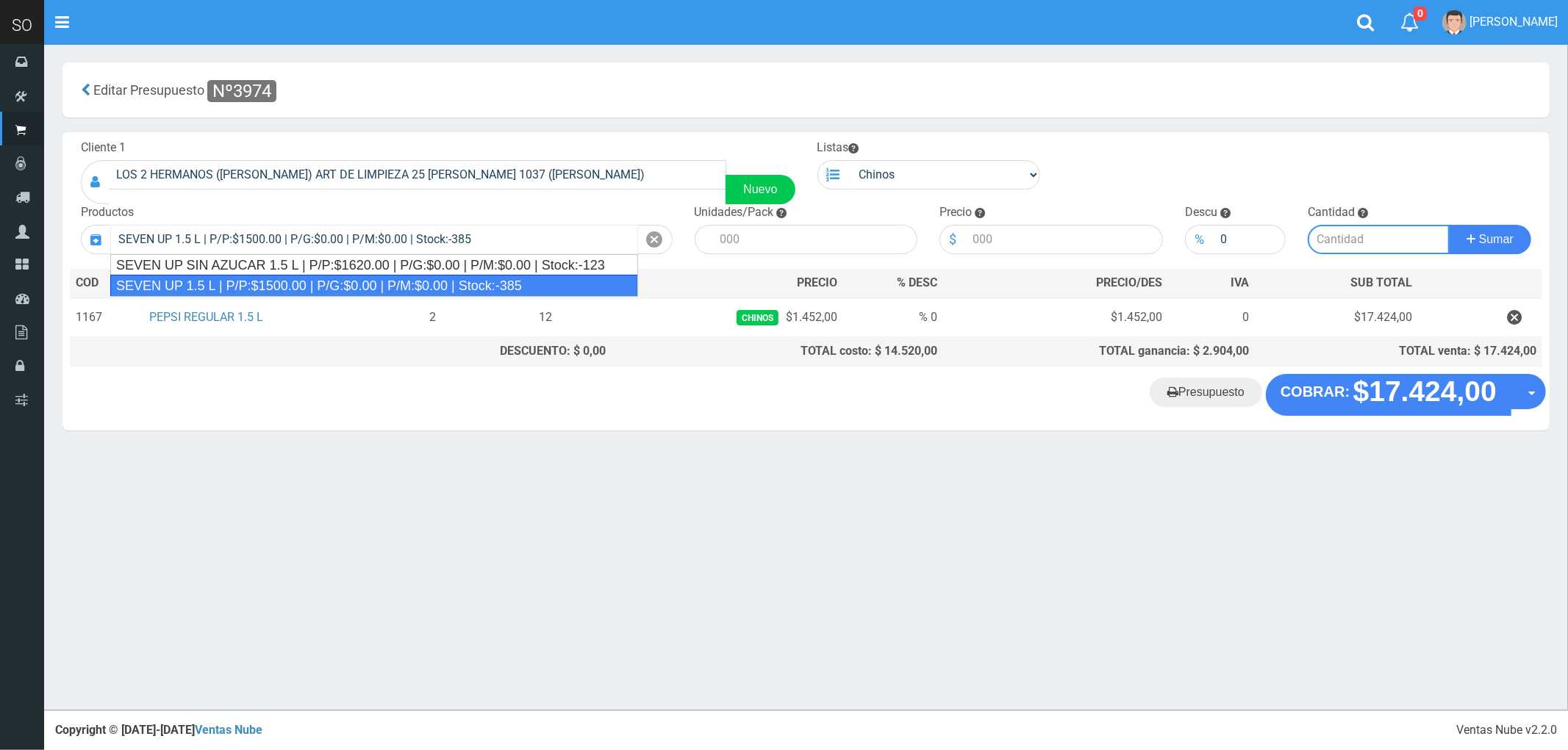
type input "6"
type input "1500.00"
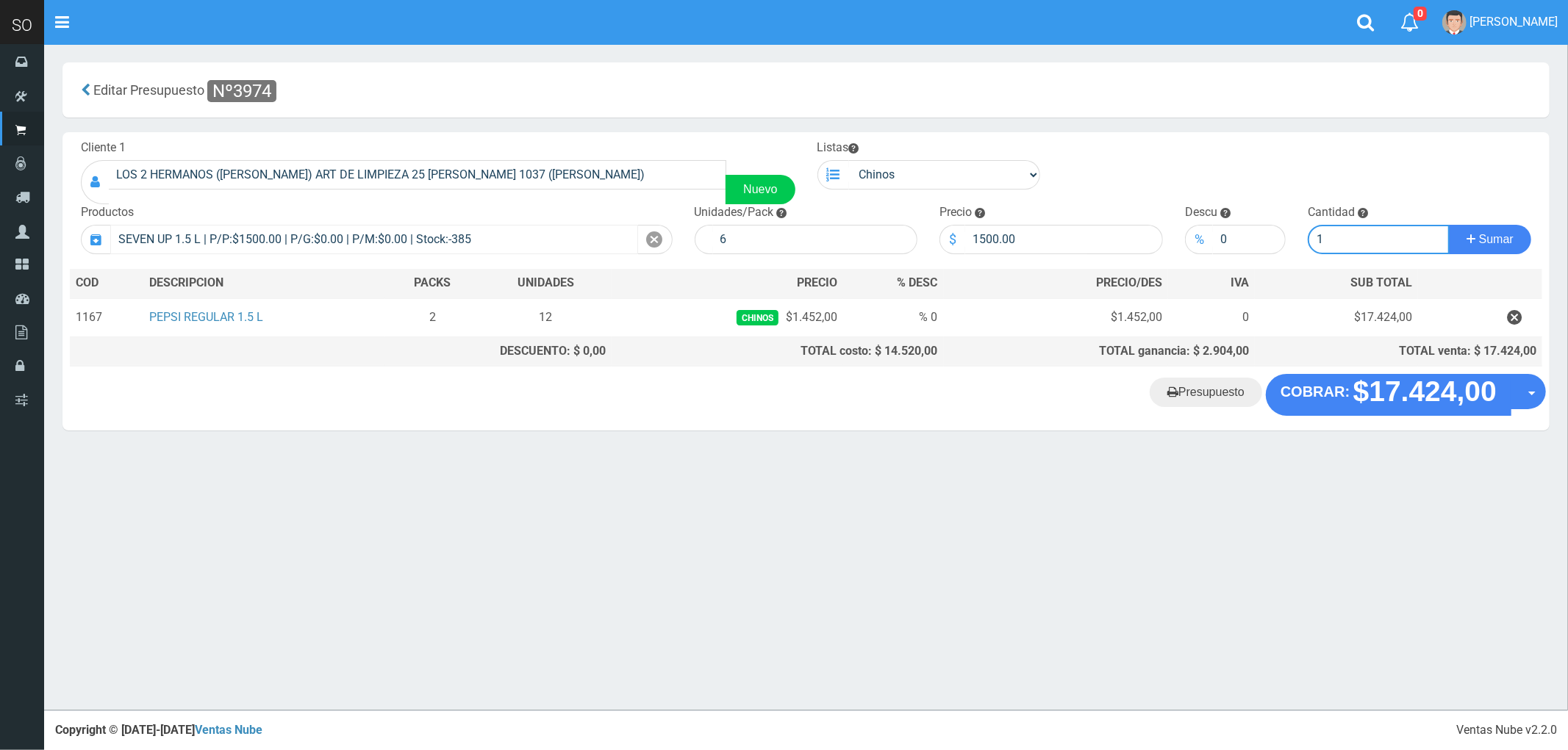
type input "1"
click at [1449, 225] on button "Sumar" at bounding box center [1490, 240] width 82 height 29
